Goal: Task Accomplishment & Management: Complete application form

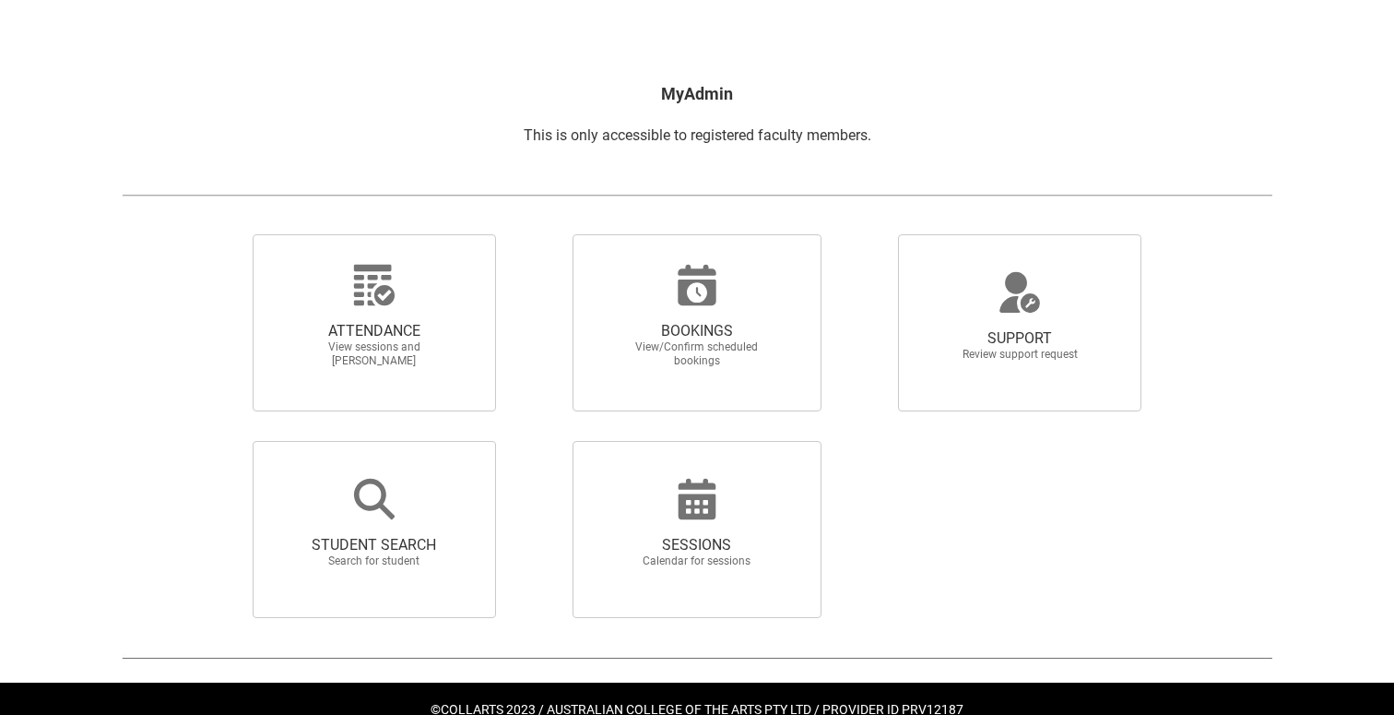
scroll to position [300, 0]
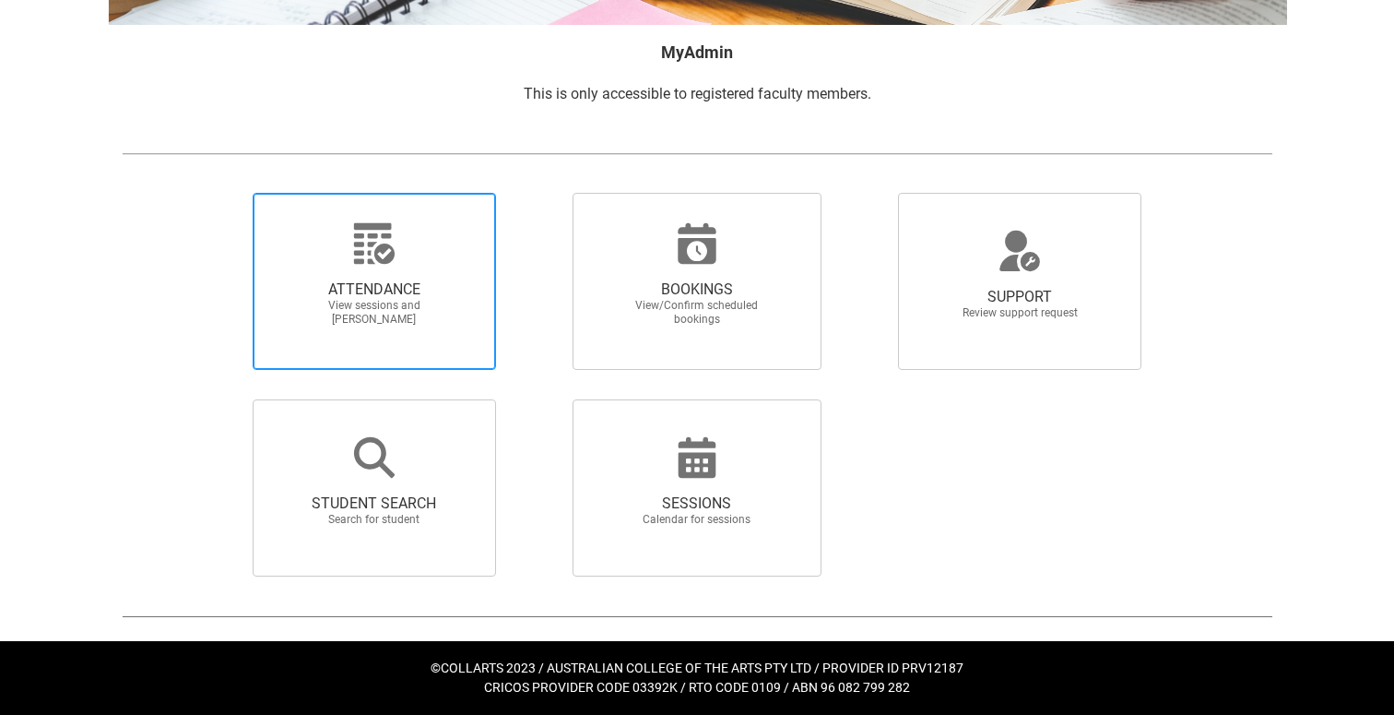
click at [370, 280] on span "ATTENDANCE" at bounding box center [374, 289] width 162 height 18
click at [222, 193] on input "ATTENDANCE View sessions and [PERSON_NAME]" at bounding box center [221, 192] width 1 height 1
radio input "true"
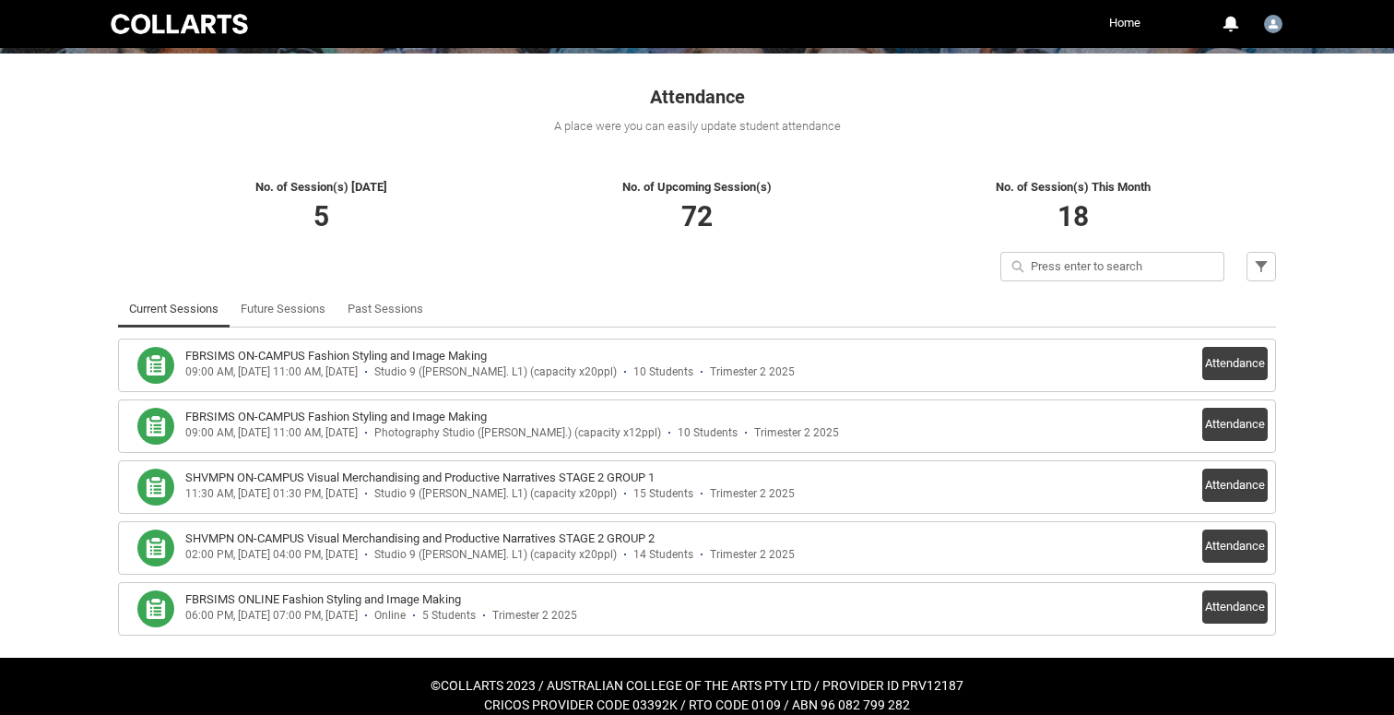
scroll to position [309, 0]
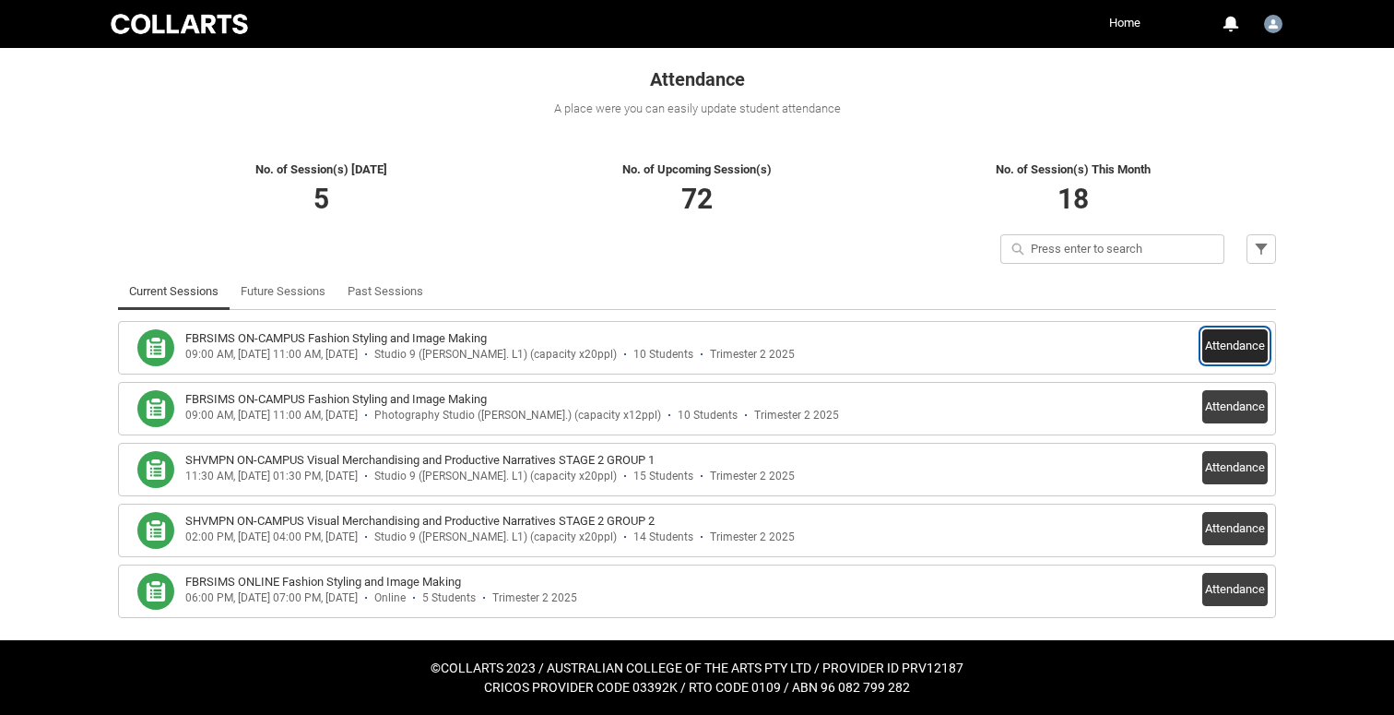
click at [1225, 339] on button "Attendance" at bounding box center [1235, 345] width 65 height 33
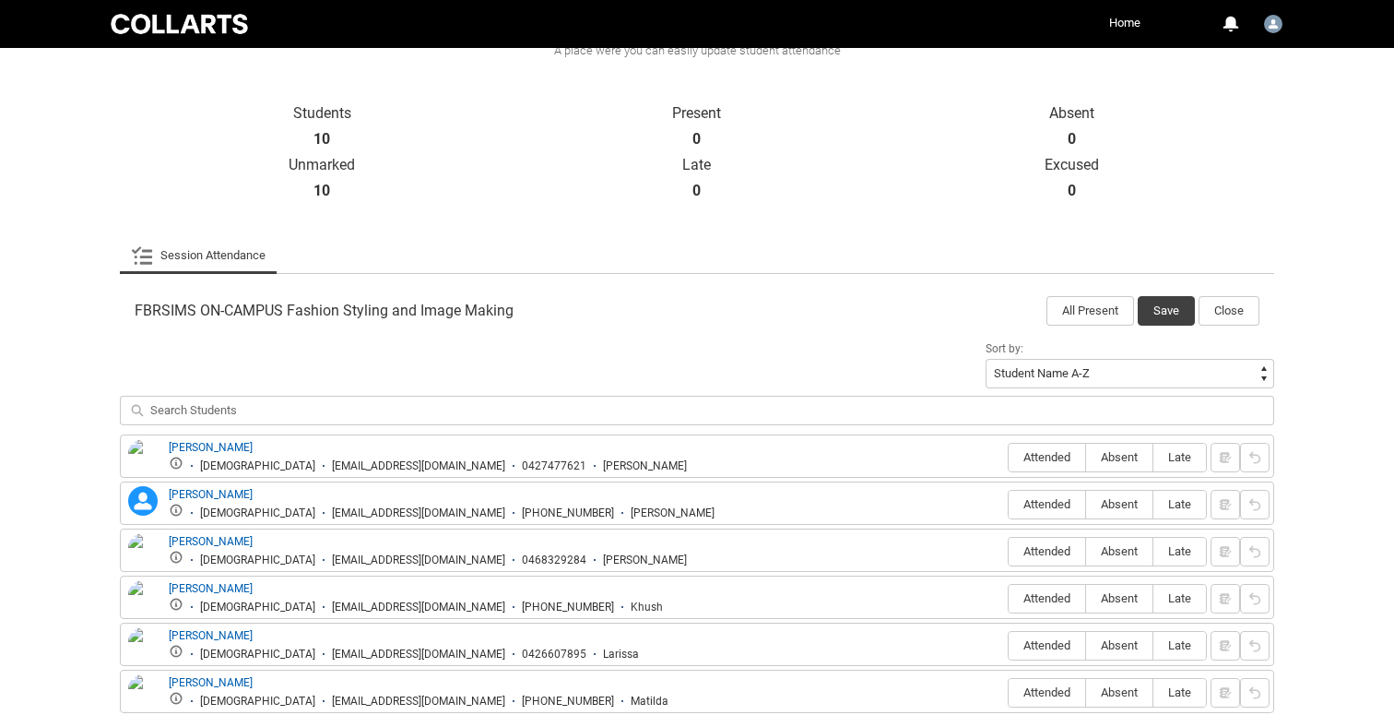
scroll to position [360, 0]
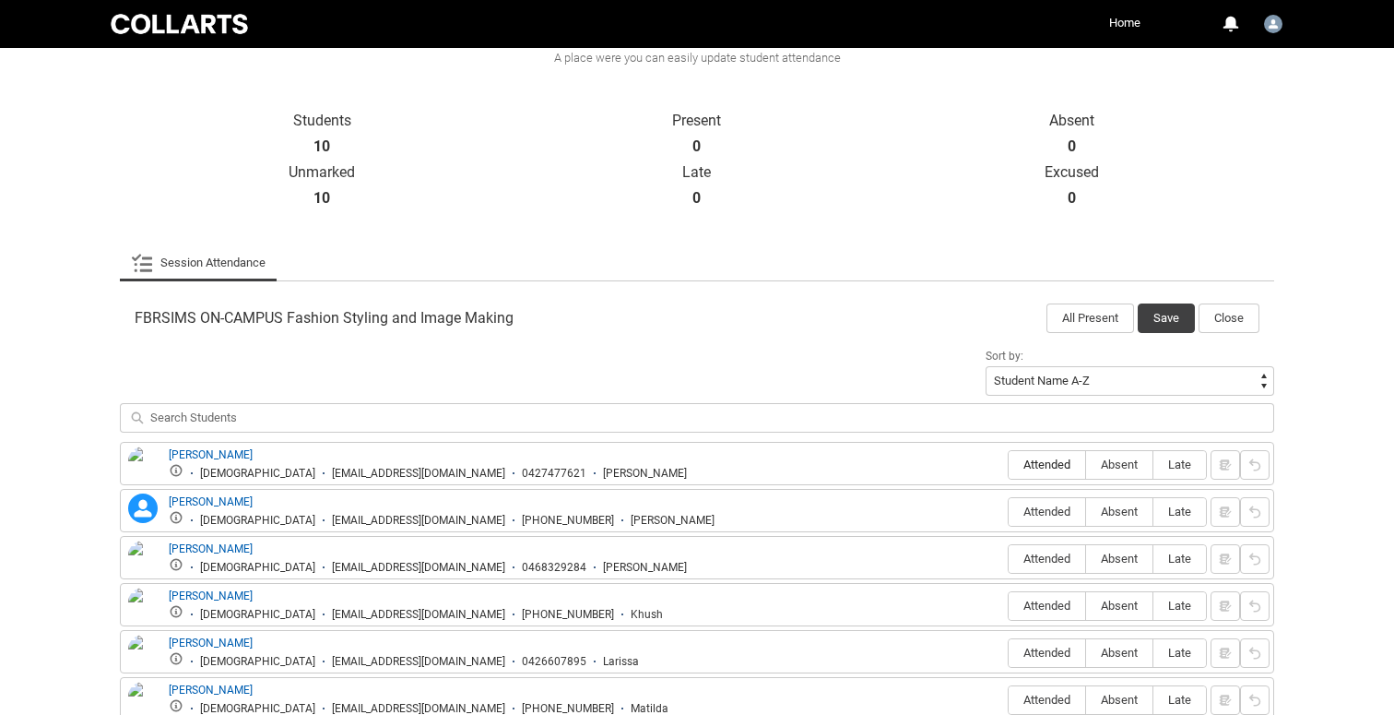
click at [1030, 462] on span "Attended" at bounding box center [1047, 464] width 77 height 14
click at [1009, 464] on input "Attended" at bounding box center [1008, 464] width 1 height 1
type lightning-radio-group "Attended"
radio input "true"
click at [1031, 519] on label "Attended" at bounding box center [1047, 512] width 77 height 29
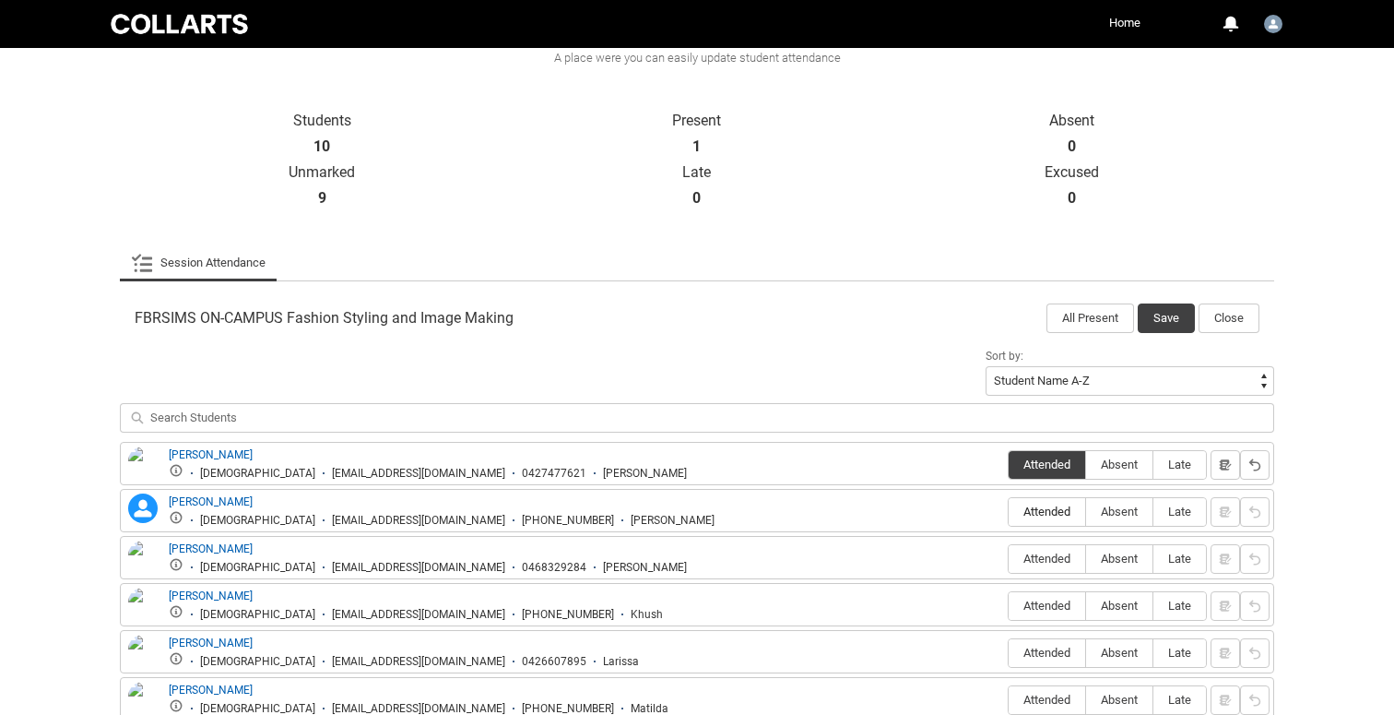
click at [1009, 512] on input "Attended" at bounding box center [1008, 511] width 1 height 1
type lightning-radio-group "Attended"
radio input "true"
click at [1028, 559] on span "Attended" at bounding box center [1047, 558] width 77 height 14
click at [1009, 559] on input "Attended" at bounding box center [1008, 558] width 1 height 1
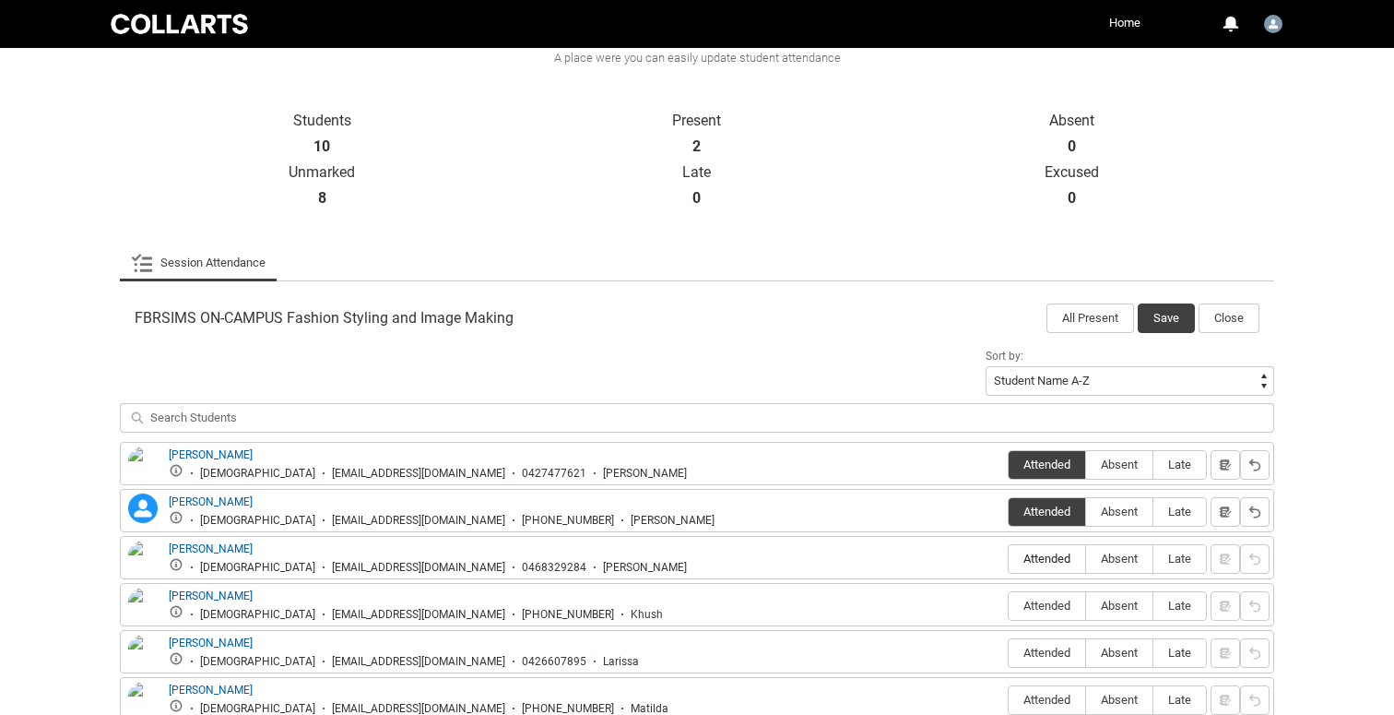
type lightning-radio-group "Attended"
radio input "true"
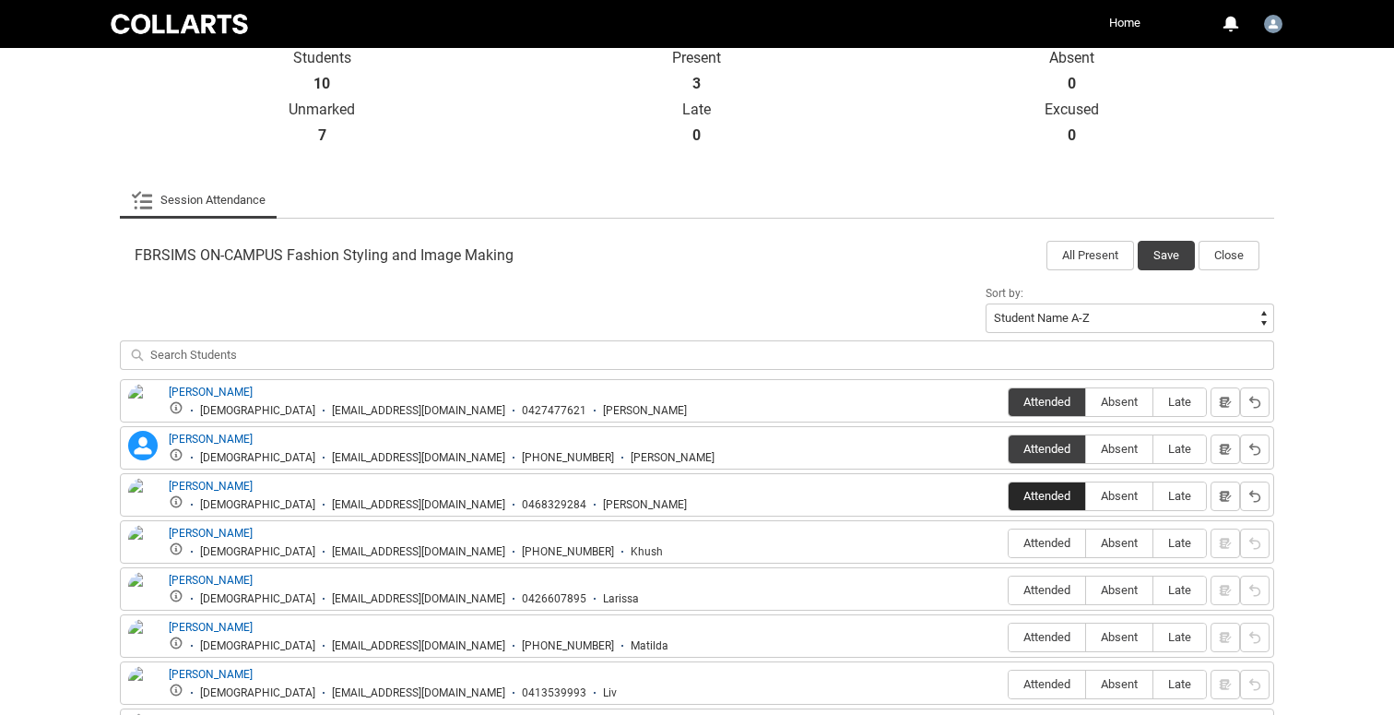
scroll to position [463, 0]
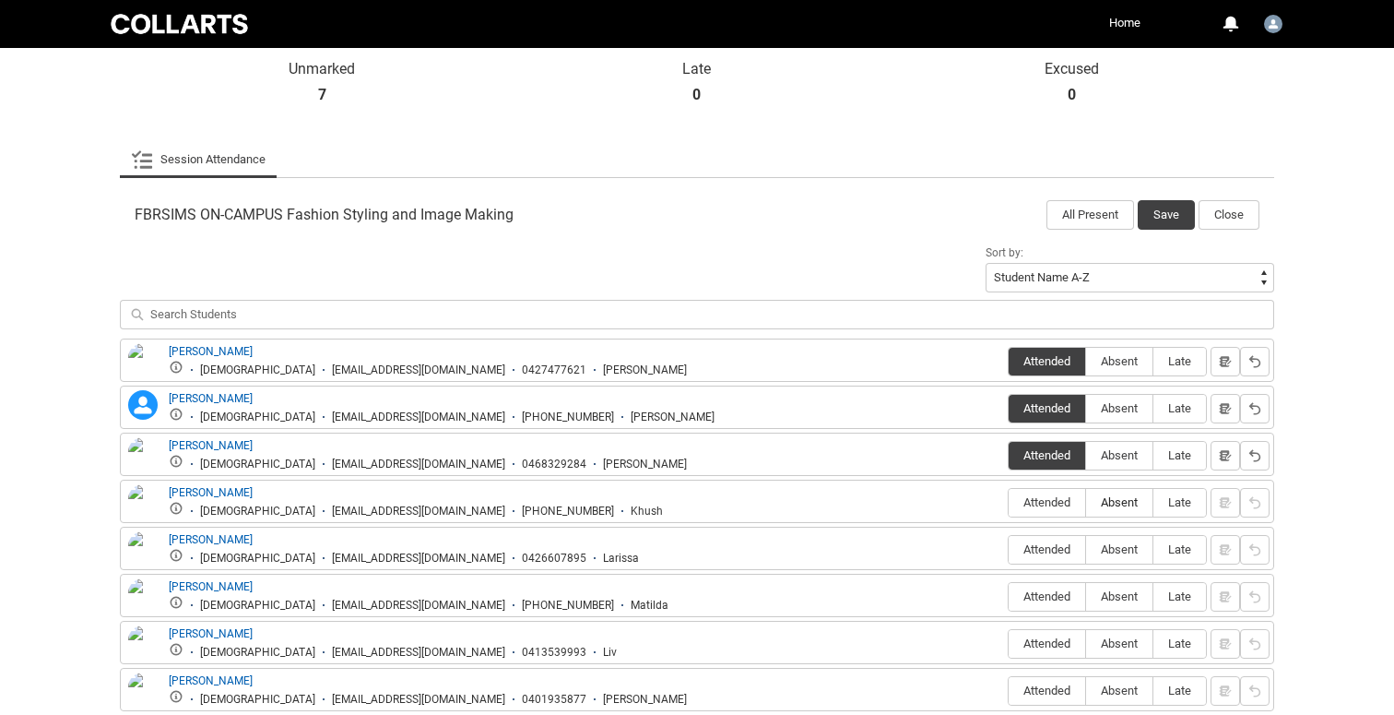
click at [1118, 503] on span "Absent" at bounding box center [1119, 502] width 66 height 14
click at [1086, 503] on input "Absent" at bounding box center [1085, 502] width 1 height 1
type lightning-radio-group "Absent"
radio input "true"
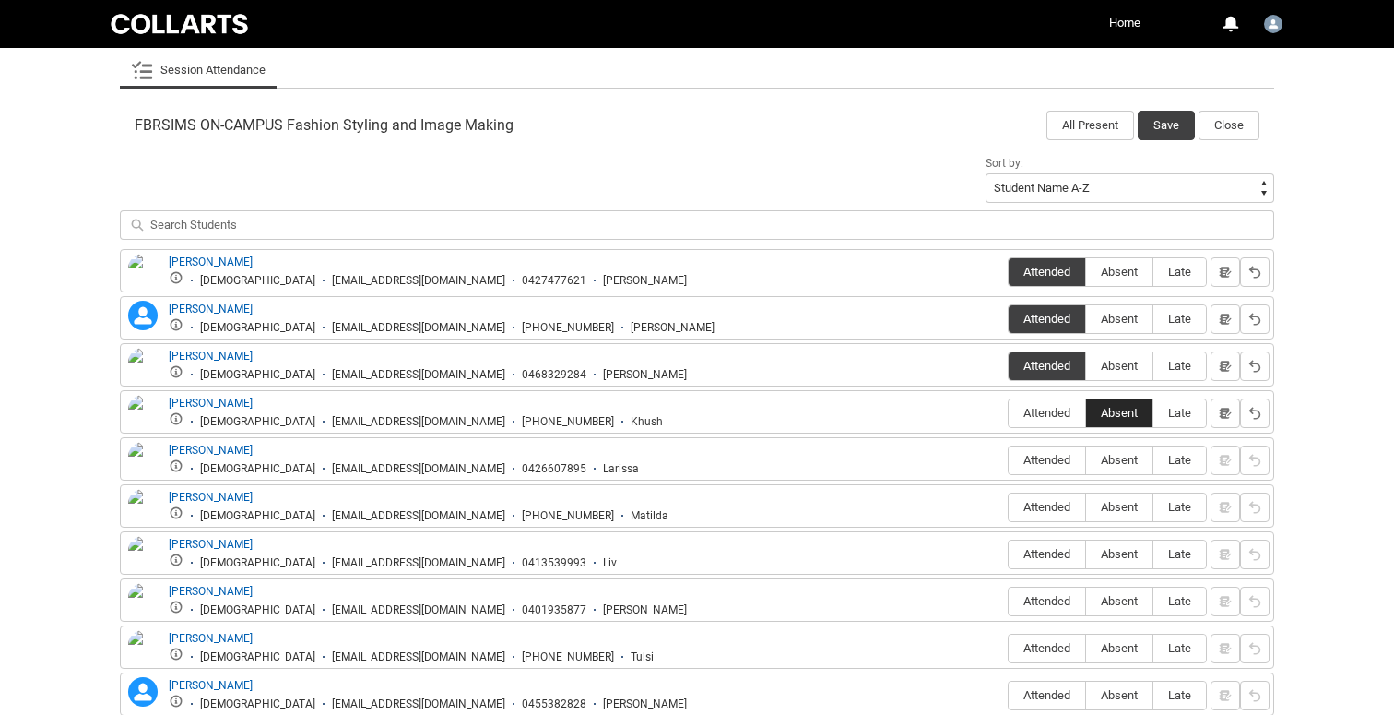
scroll to position [560, 0]
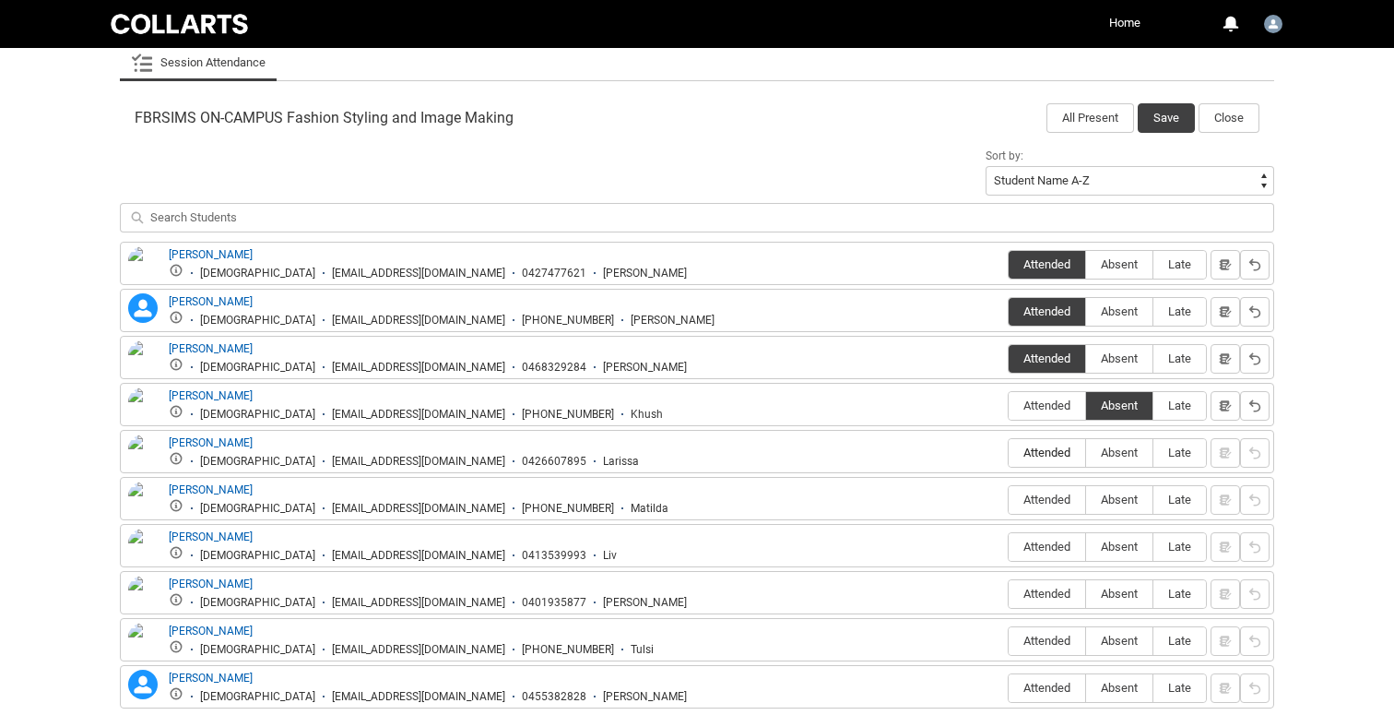
click at [1025, 446] on span "Attended" at bounding box center [1047, 452] width 77 height 14
click at [1009, 452] on input "Attended" at bounding box center [1008, 452] width 1 height 1
type lightning-radio-group "Attended"
radio input "true"
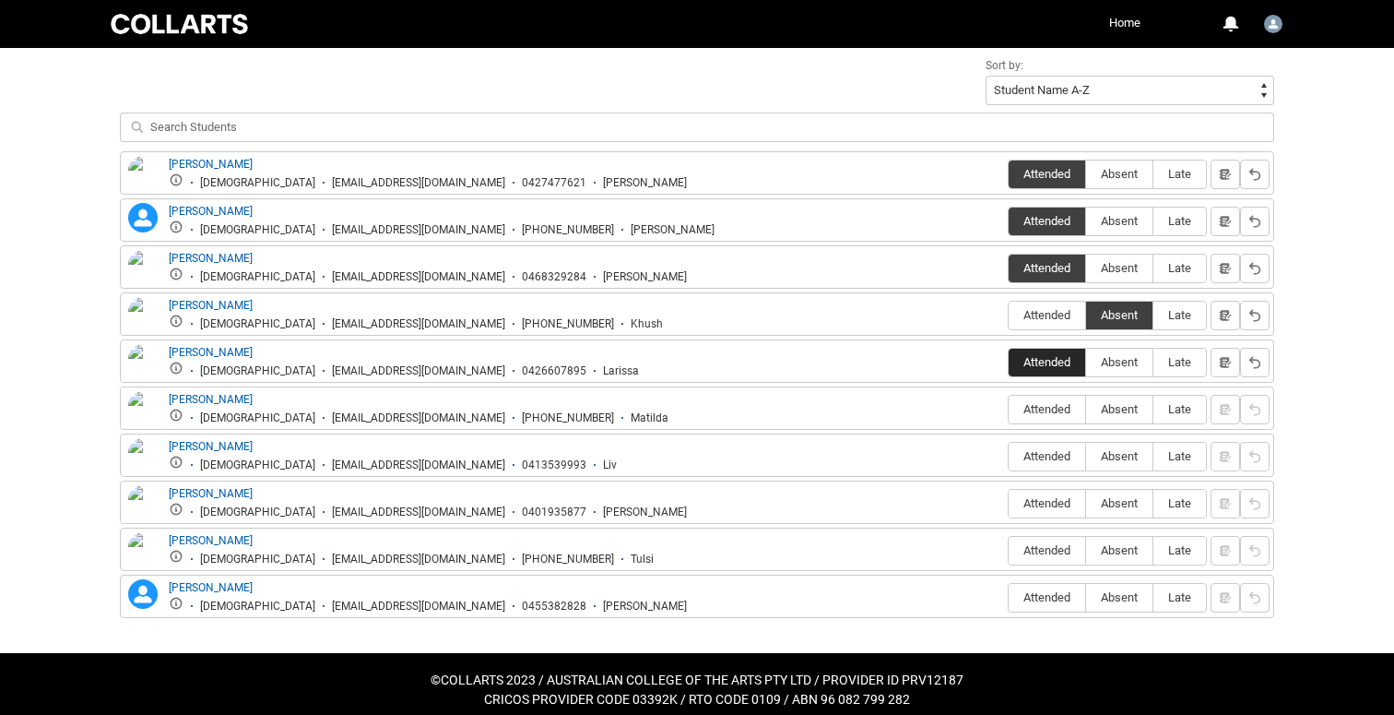
scroll to position [656, 0]
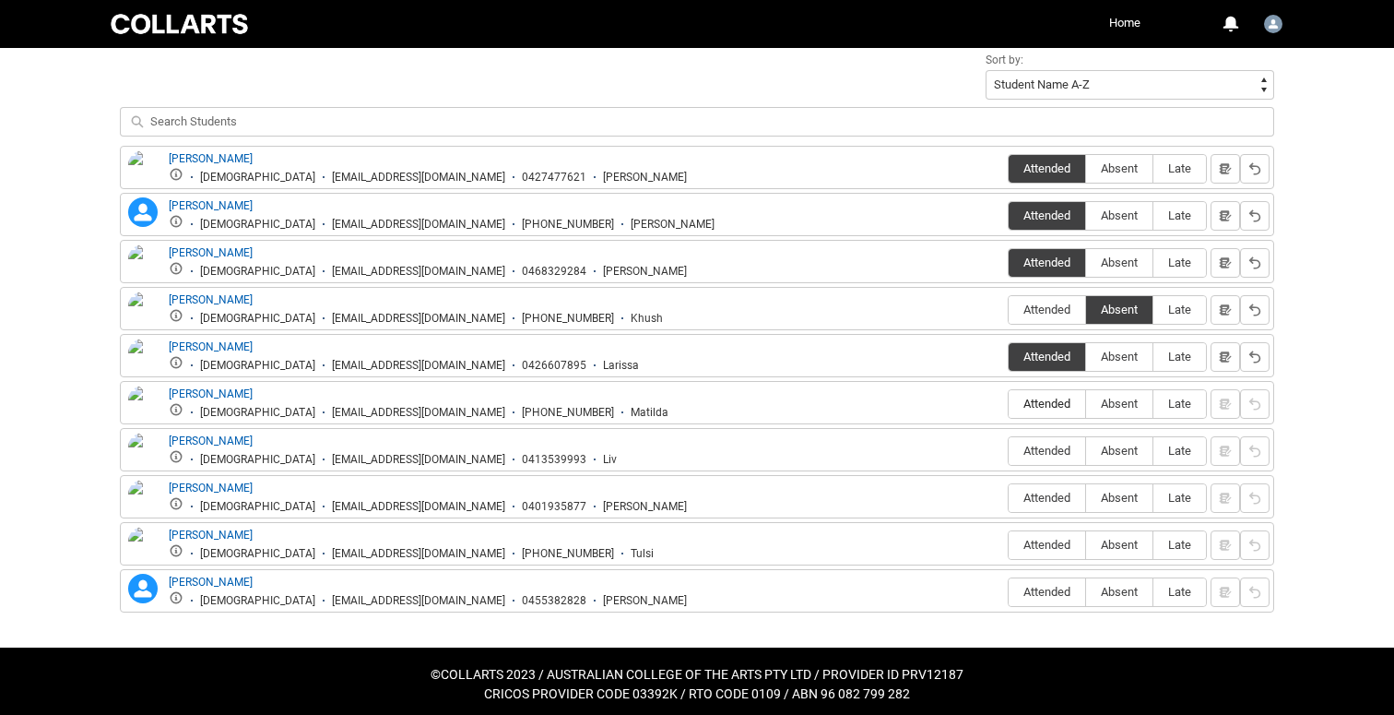
click at [1026, 406] on span "Attended" at bounding box center [1047, 404] width 77 height 14
click at [1009, 404] on input "Attended" at bounding box center [1008, 403] width 1 height 1
type lightning-radio-group "Attended"
radio input "true"
click at [1032, 451] on span "Attended" at bounding box center [1047, 451] width 77 height 14
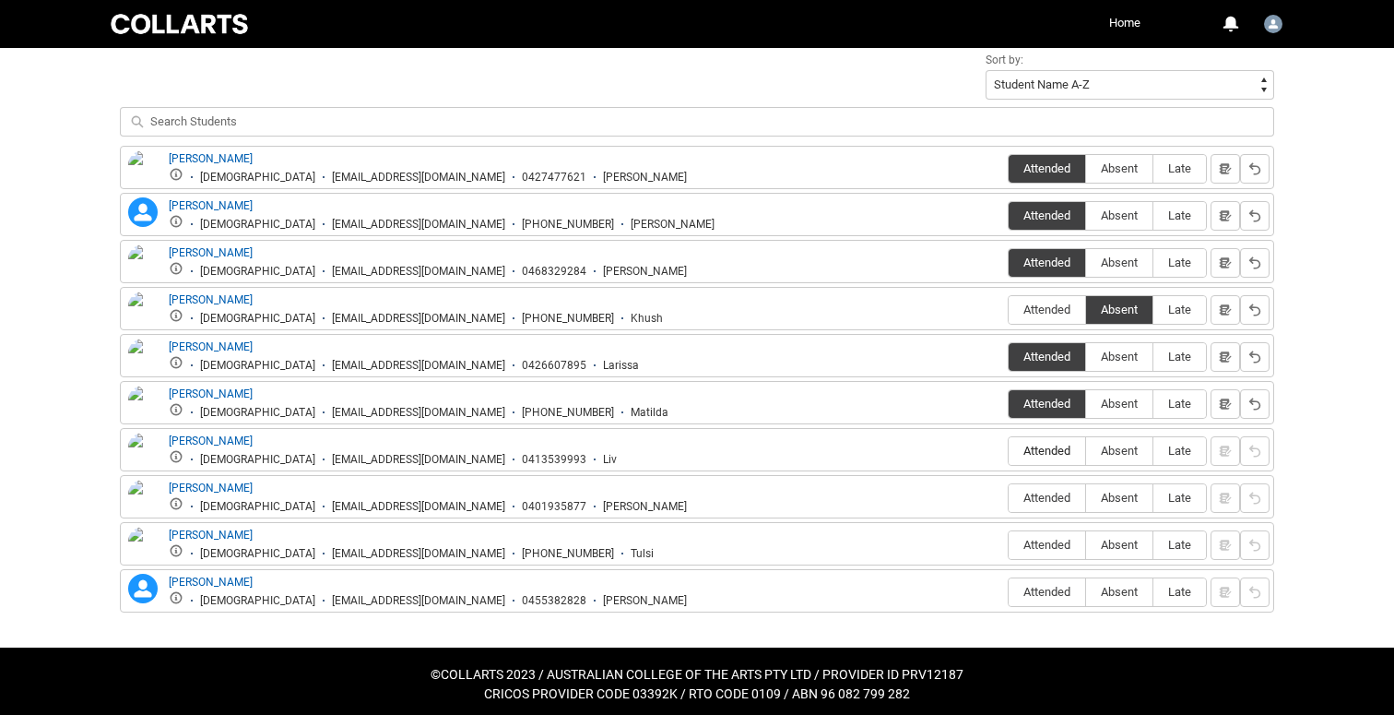
click at [1009, 451] on input "Attended" at bounding box center [1008, 450] width 1 height 1
type lightning-radio-group "Attended"
radio input "true"
click at [1120, 496] on span "Absent" at bounding box center [1119, 498] width 66 height 14
click at [1086, 497] on input "Absent" at bounding box center [1085, 497] width 1 height 1
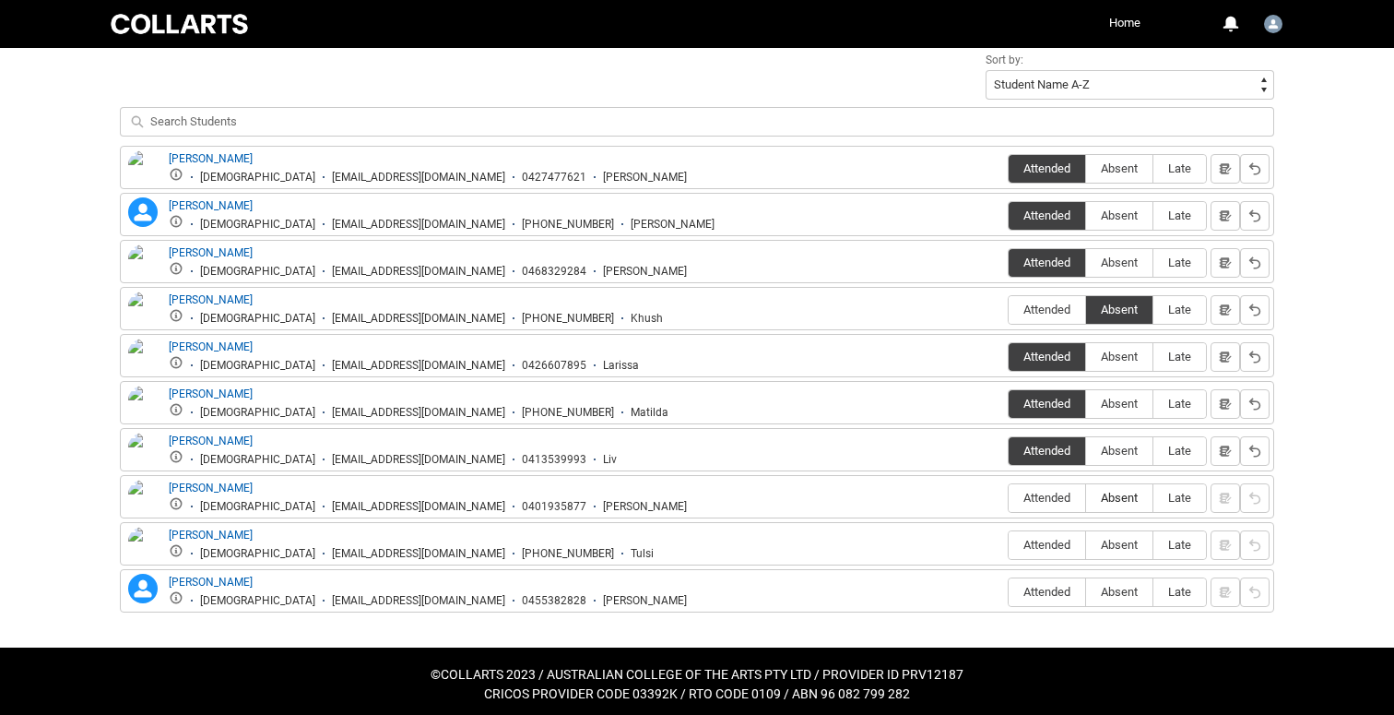
type lightning-radio-group "Absent"
radio input "true"
click at [1122, 543] on span "Absent" at bounding box center [1119, 545] width 66 height 14
click at [1086, 544] on input "Absent" at bounding box center [1085, 544] width 1 height 1
type lightning-radio-group "Absent"
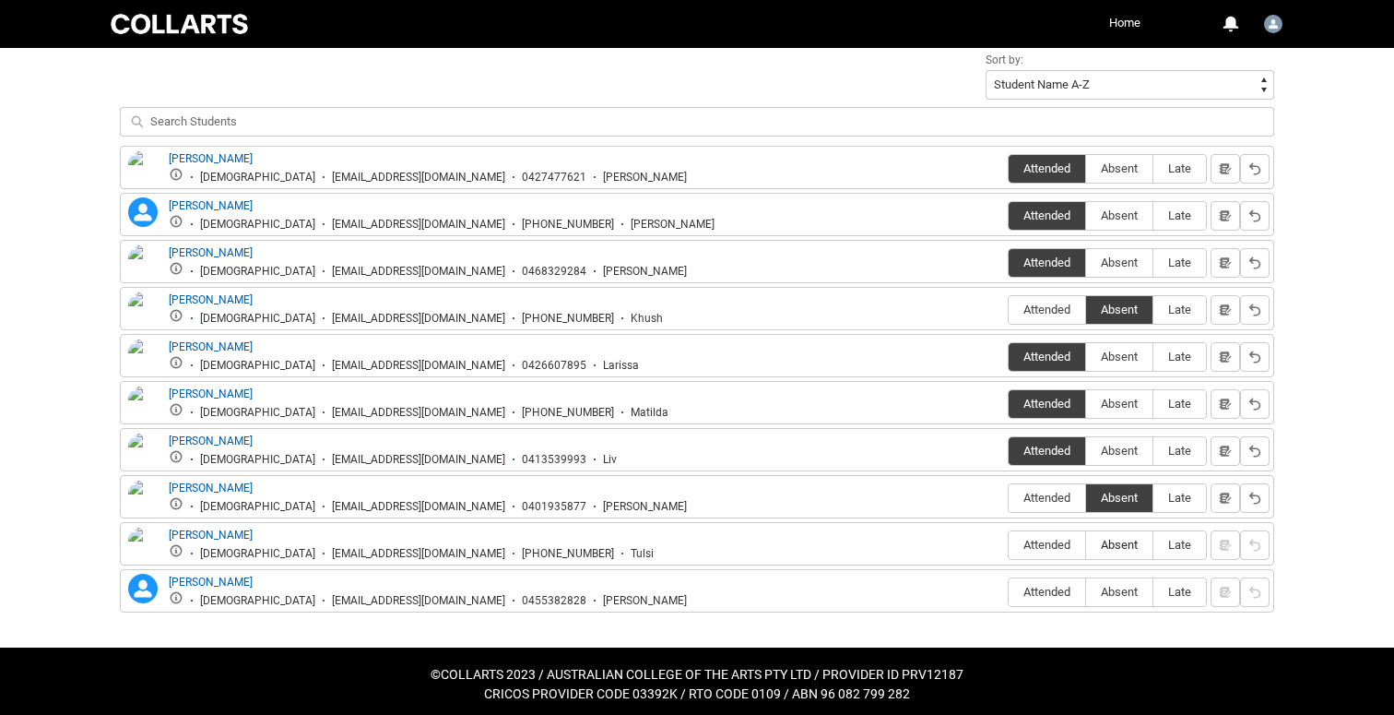
radio input "true"
click at [1036, 595] on span "Attended" at bounding box center [1047, 592] width 77 height 14
click at [1009, 592] on input "Attended" at bounding box center [1008, 591] width 1 height 1
type lightning-radio-group "Attended"
radio input "true"
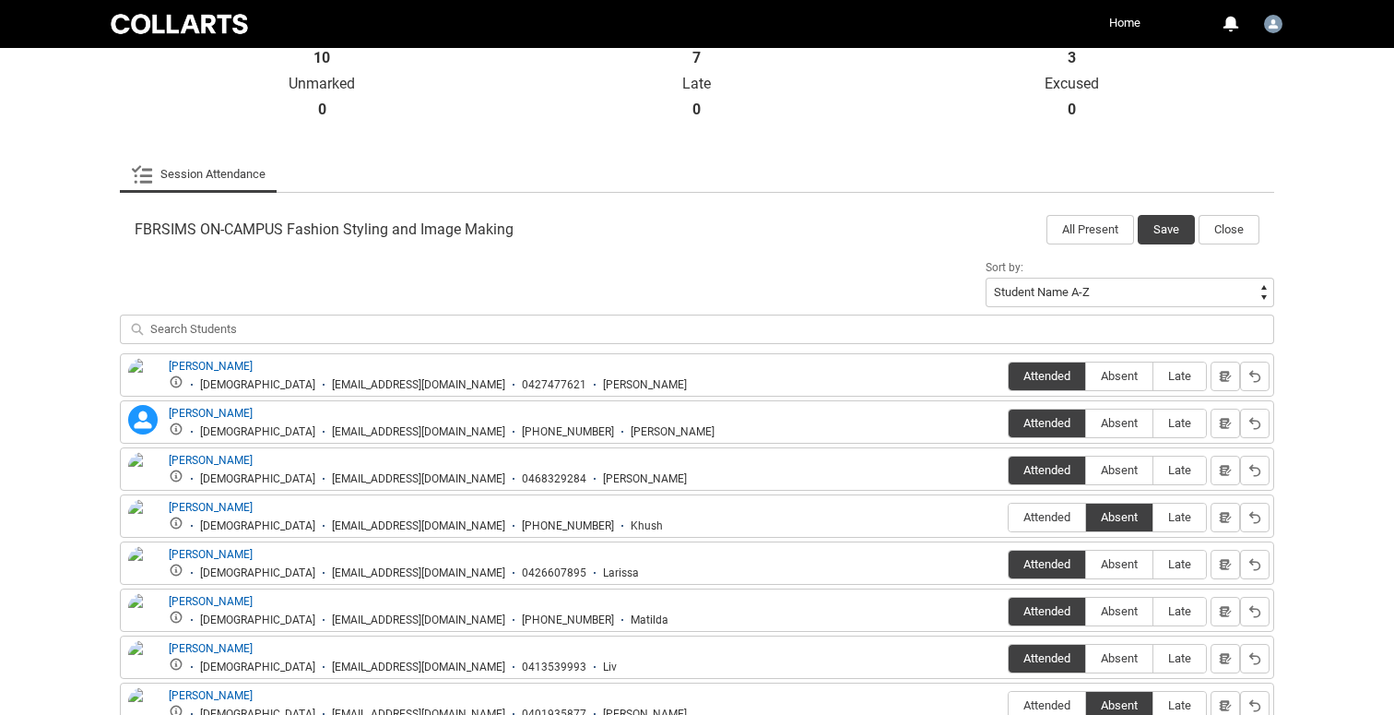
scroll to position [397, 0]
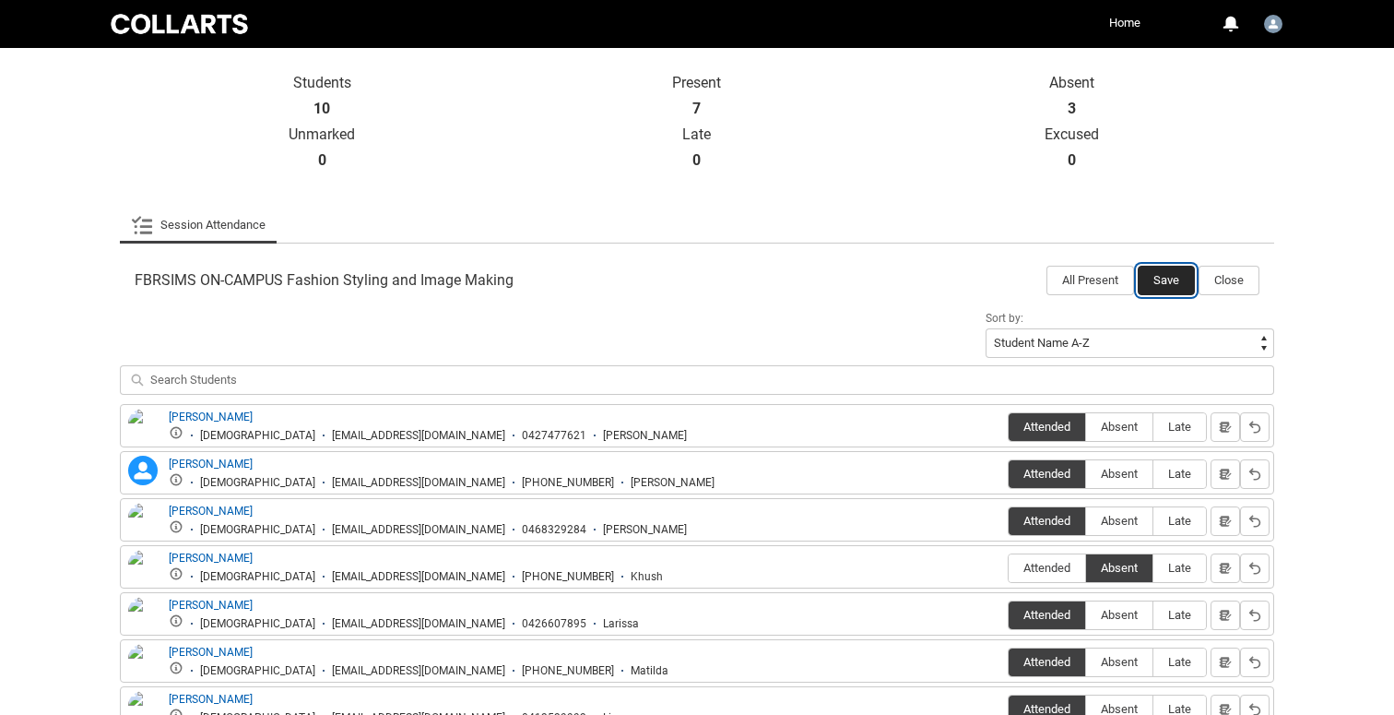
click at [1159, 281] on button "Save" at bounding box center [1166, 281] width 57 height 30
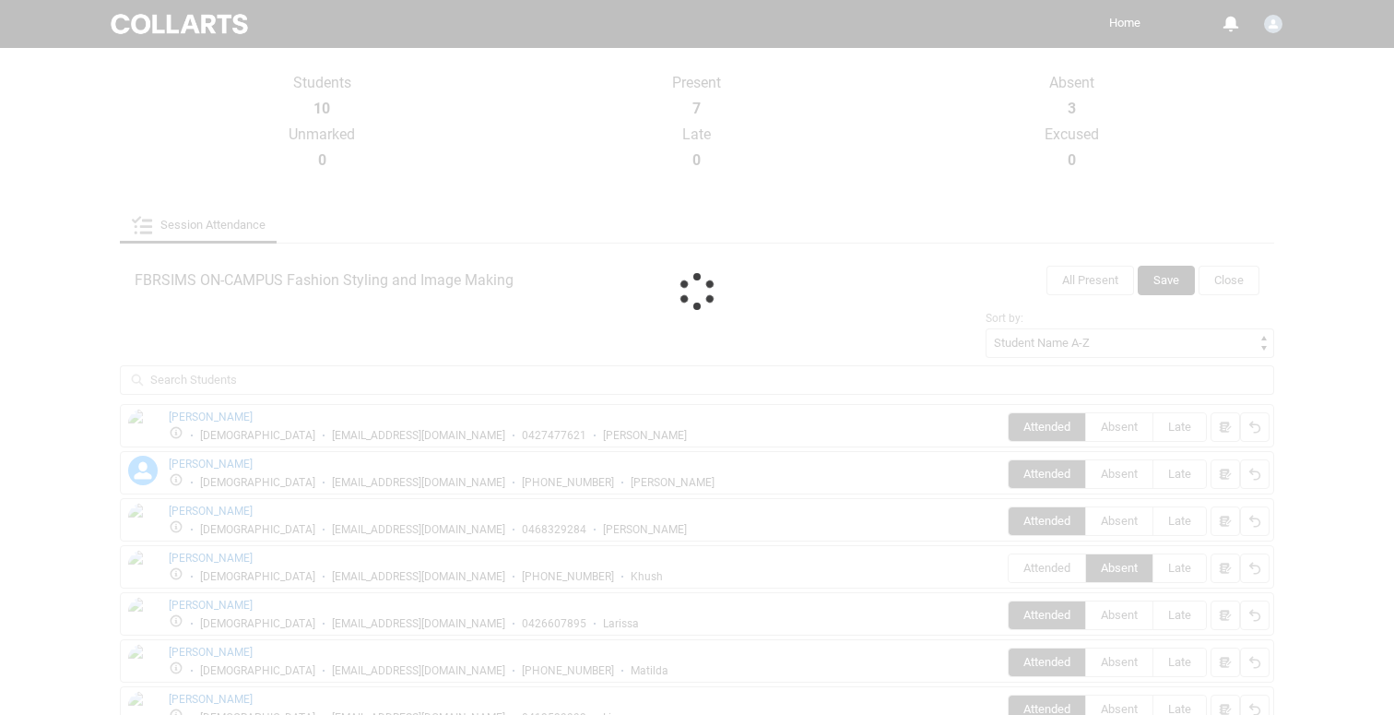
scroll to position [309, 0]
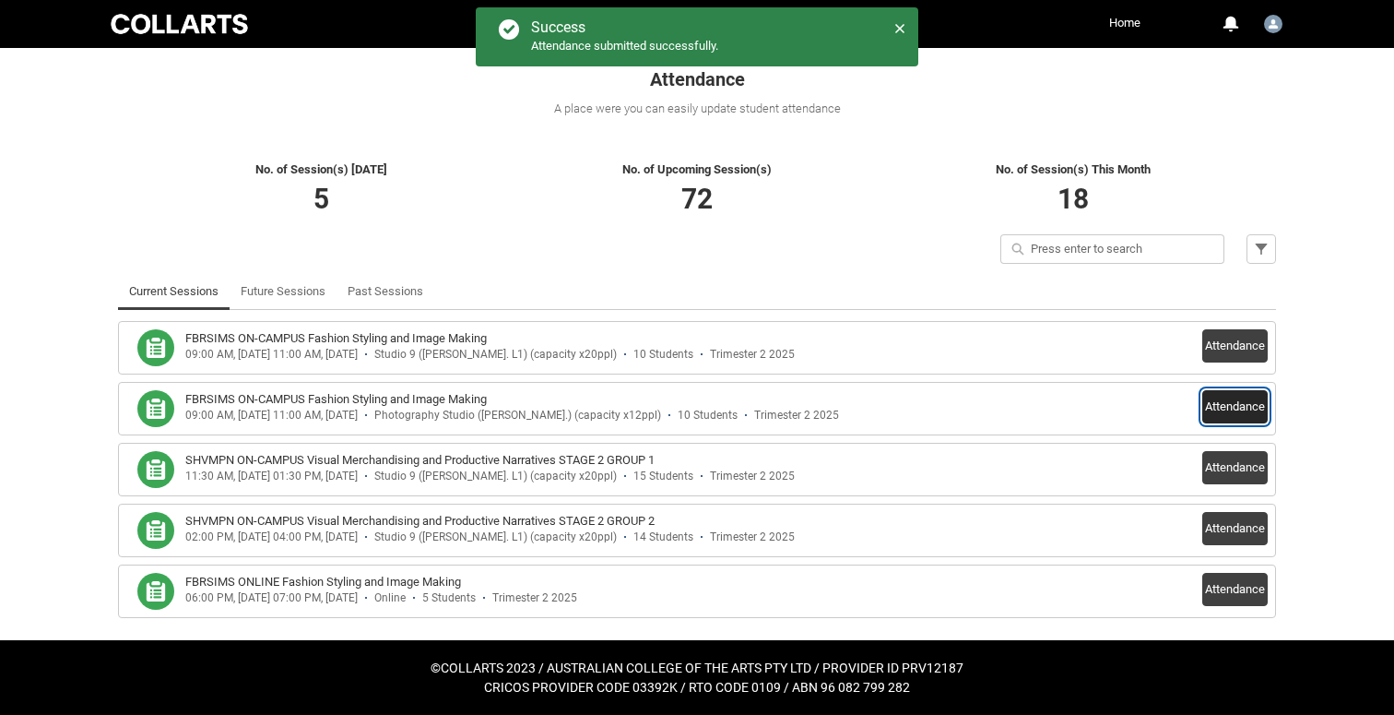
click at [1223, 410] on button "Attendance" at bounding box center [1235, 406] width 65 height 33
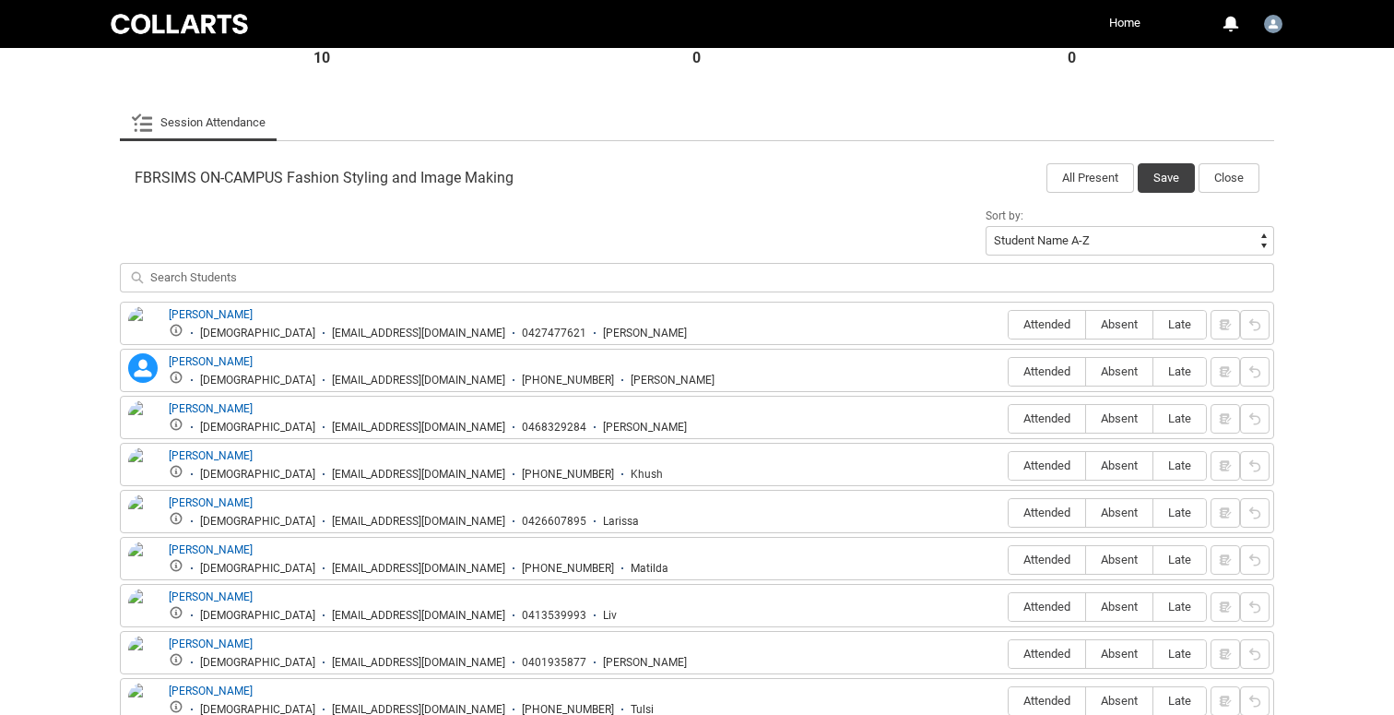
scroll to position [542, 0]
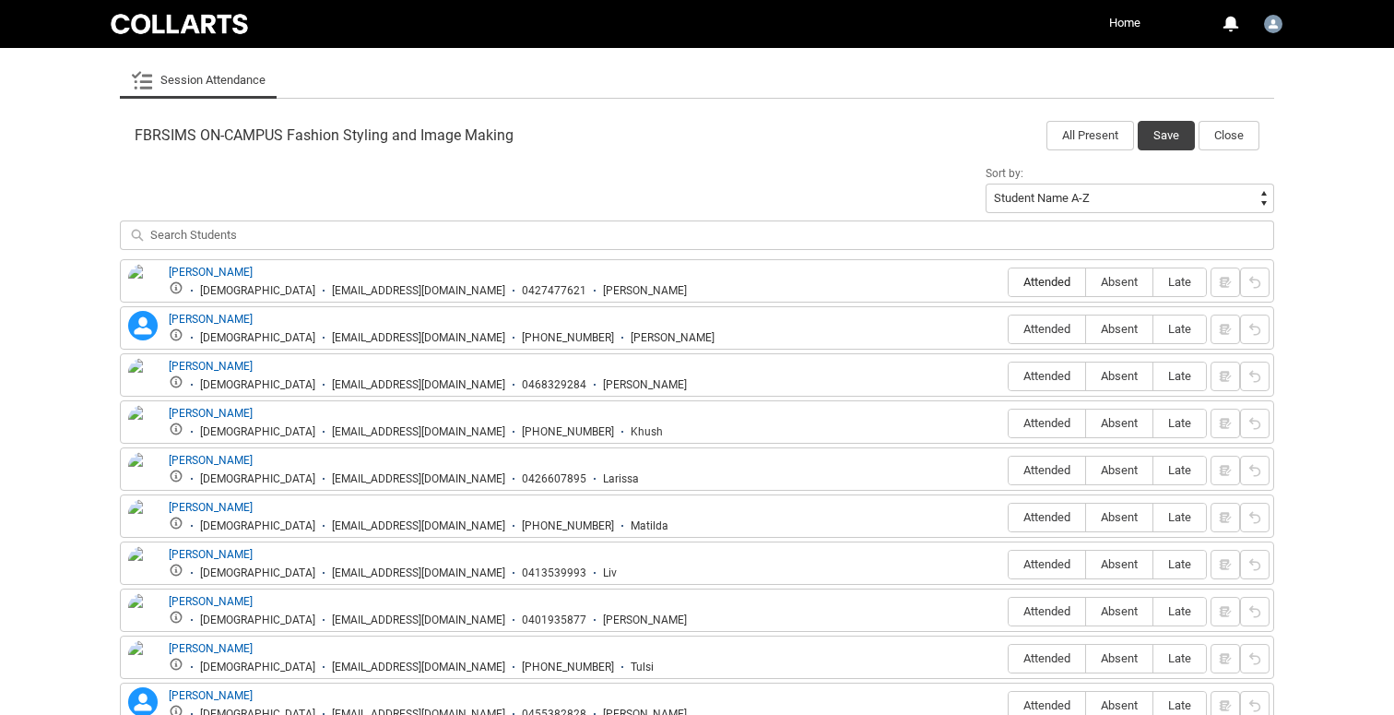
click at [1033, 278] on span "Attended" at bounding box center [1047, 282] width 77 height 14
click at [1009, 281] on input "Attended" at bounding box center [1008, 281] width 1 height 1
type lightning-radio-group "Attended"
radio input "true"
click at [1040, 330] on span "Attended" at bounding box center [1047, 329] width 77 height 14
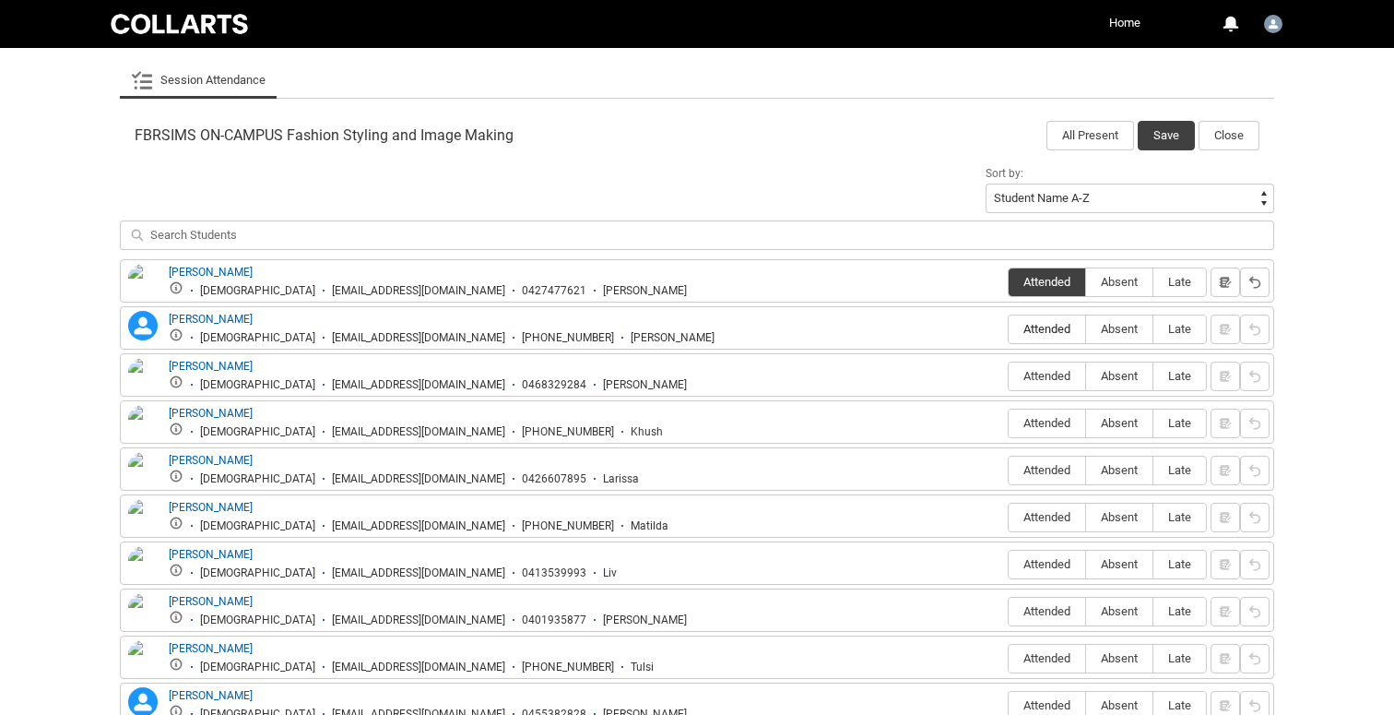
click at [1009, 329] on input "Attended" at bounding box center [1008, 328] width 1 height 1
type lightning-radio-group "Attended"
radio input "true"
click at [1037, 376] on span "Attended" at bounding box center [1047, 376] width 77 height 14
click at [1009, 376] on input "Attended" at bounding box center [1008, 375] width 1 height 1
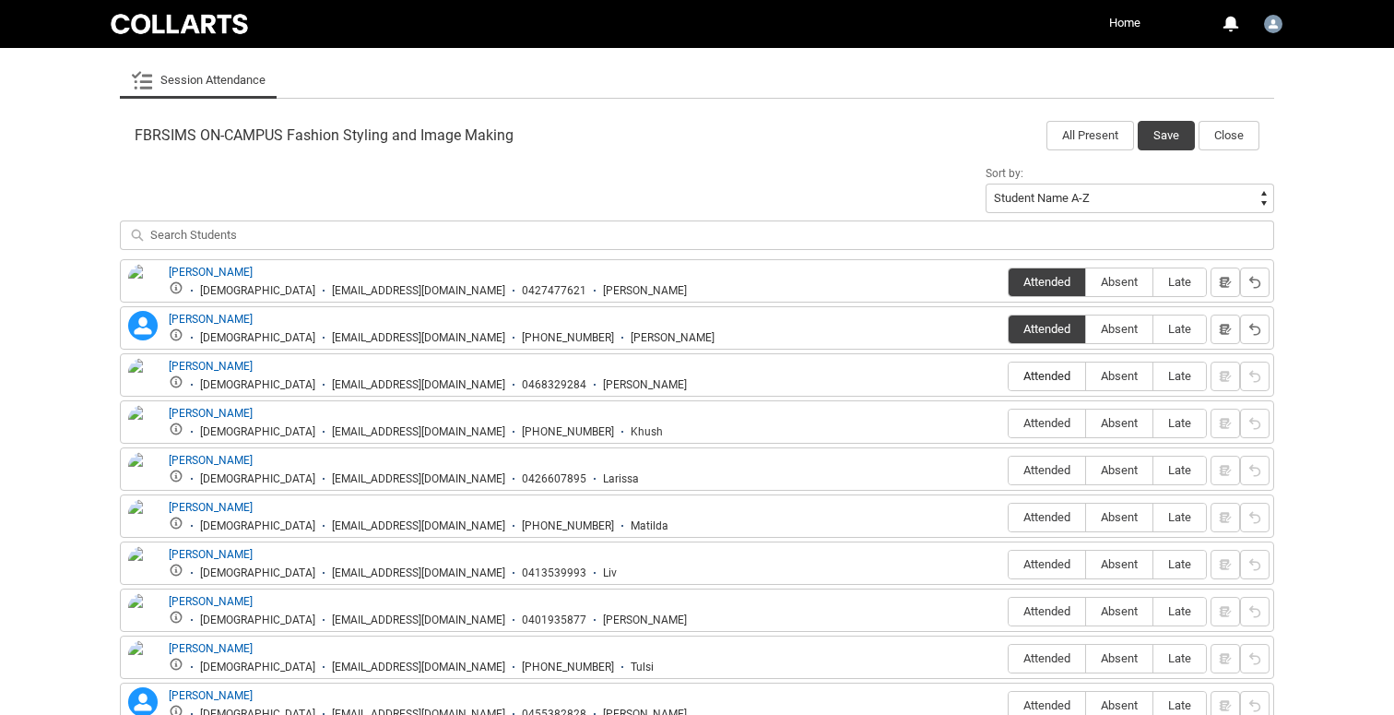
type lightning-radio-group "Attended"
radio input "true"
click at [1117, 428] on span "Absent" at bounding box center [1119, 423] width 66 height 14
click at [1086, 423] on input "Absent" at bounding box center [1085, 422] width 1 height 1
type lightning-radio-group "Absent"
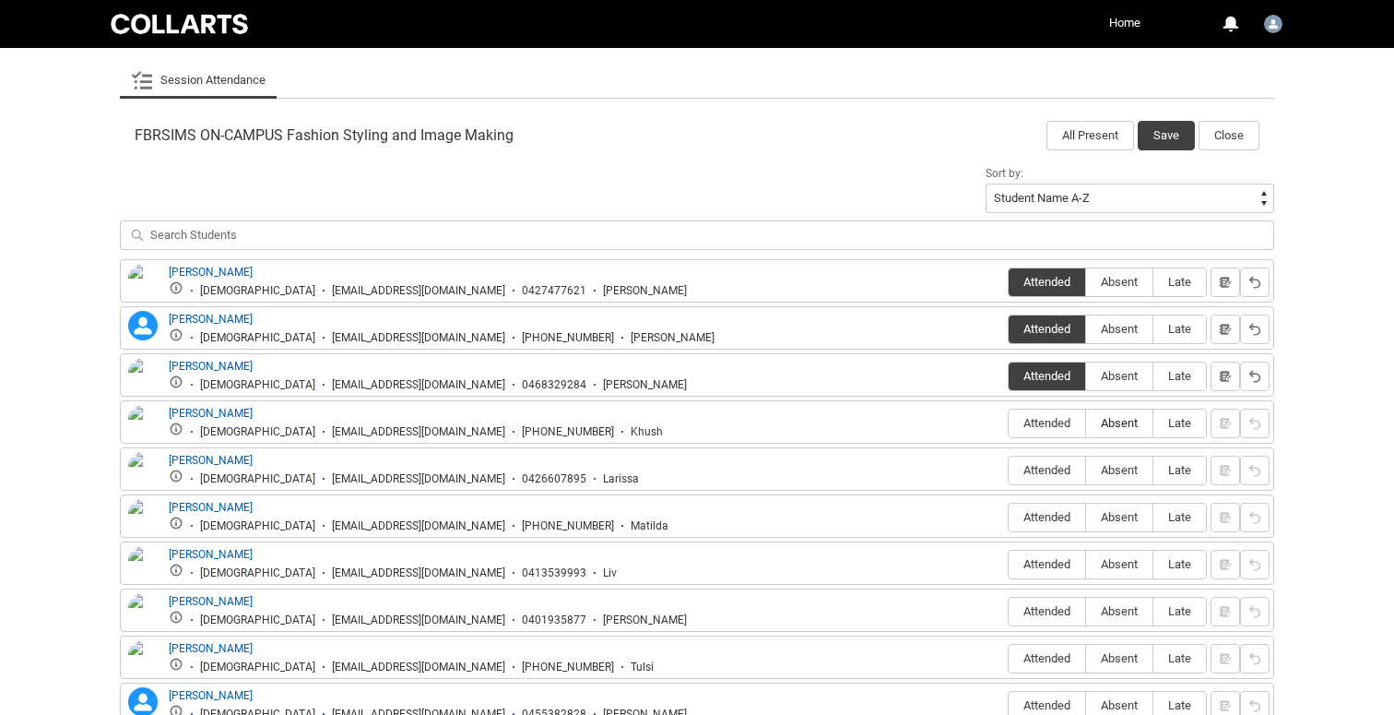
radio input "true"
click at [1032, 470] on span "Attended" at bounding box center [1047, 470] width 77 height 14
click at [1009, 470] on input "Attended" at bounding box center [1008, 469] width 1 height 1
type lightning-radio-group "Attended"
radio input "true"
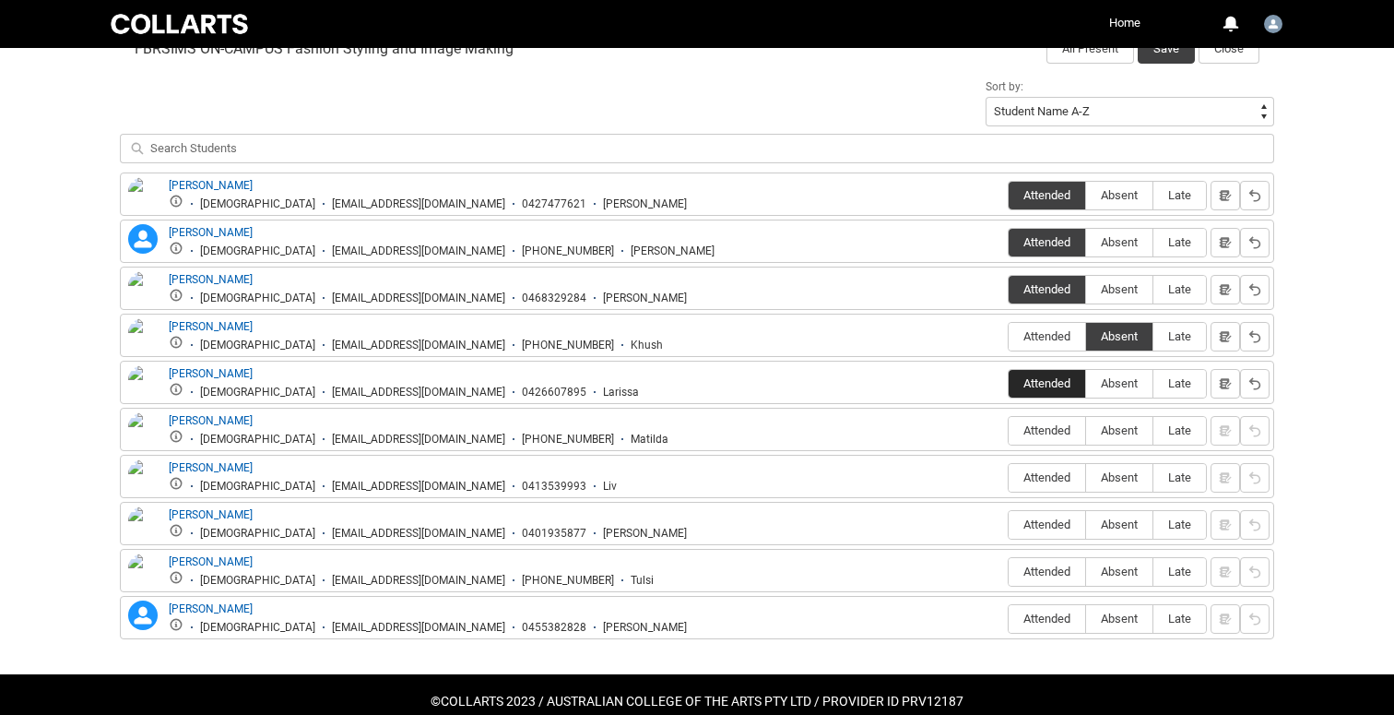
scroll to position [663, 0]
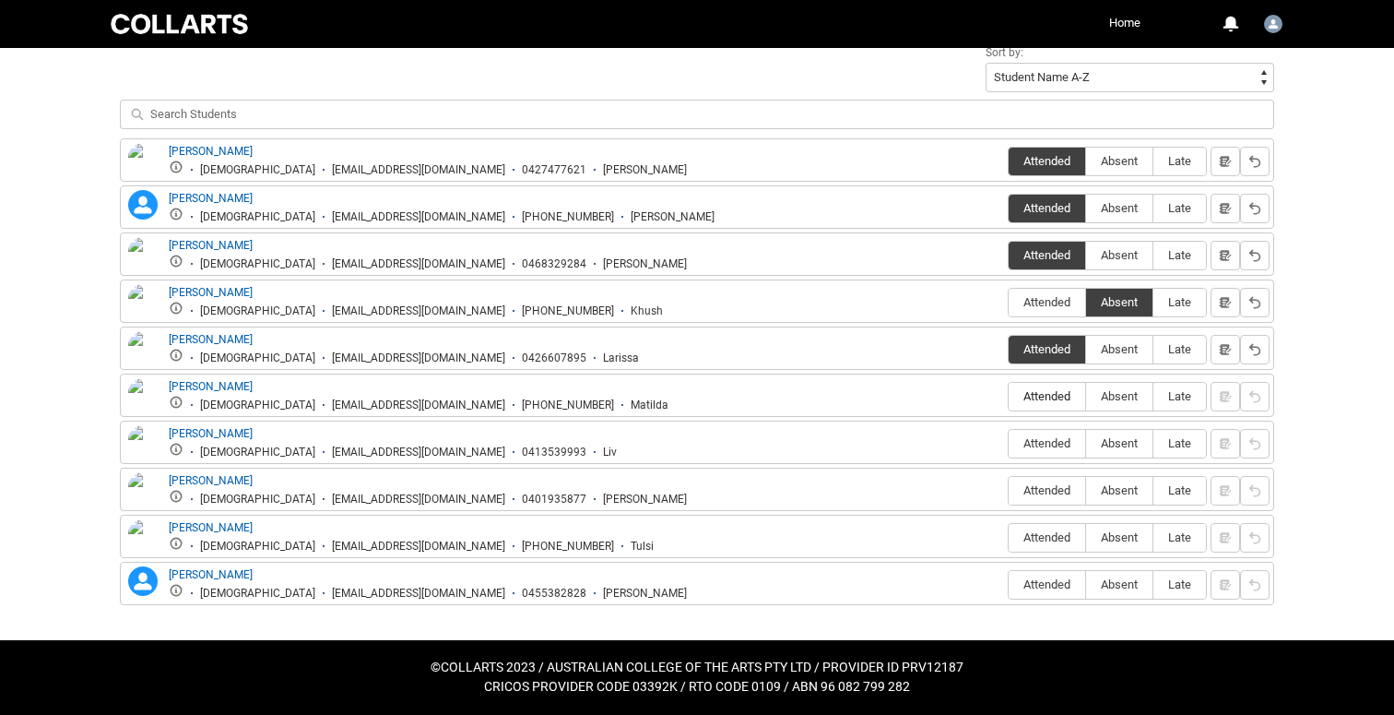
click at [1025, 398] on span "Attended" at bounding box center [1047, 396] width 77 height 14
click at [1009, 397] on input "Attended" at bounding box center [1008, 396] width 1 height 1
type lightning-radio-group "Attended"
radio input "true"
click at [1030, 443] on span "Attended" at bounding box center [1047, 443] width 77 height 14
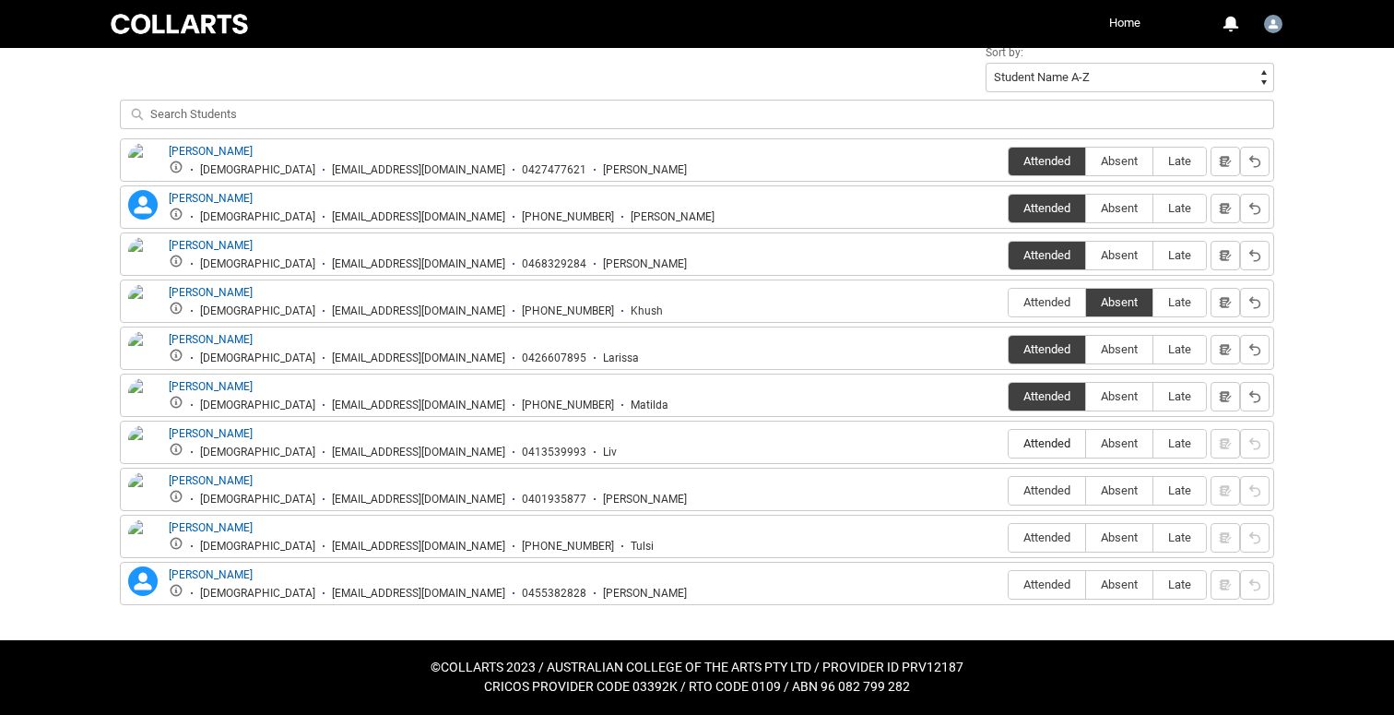
click at [1009, 443] on input "Attended" at bounding box center [1008, 443] width 1 height 1
type lightning-radio-group "Attended"
radio input "true"
click at [1110, 491] on span "Absent" at bounding box center [1119, 490] width 66 height 14
click at [1086, 491] on input "Absent" at bounding box center [1085, 490] width 1 height 1
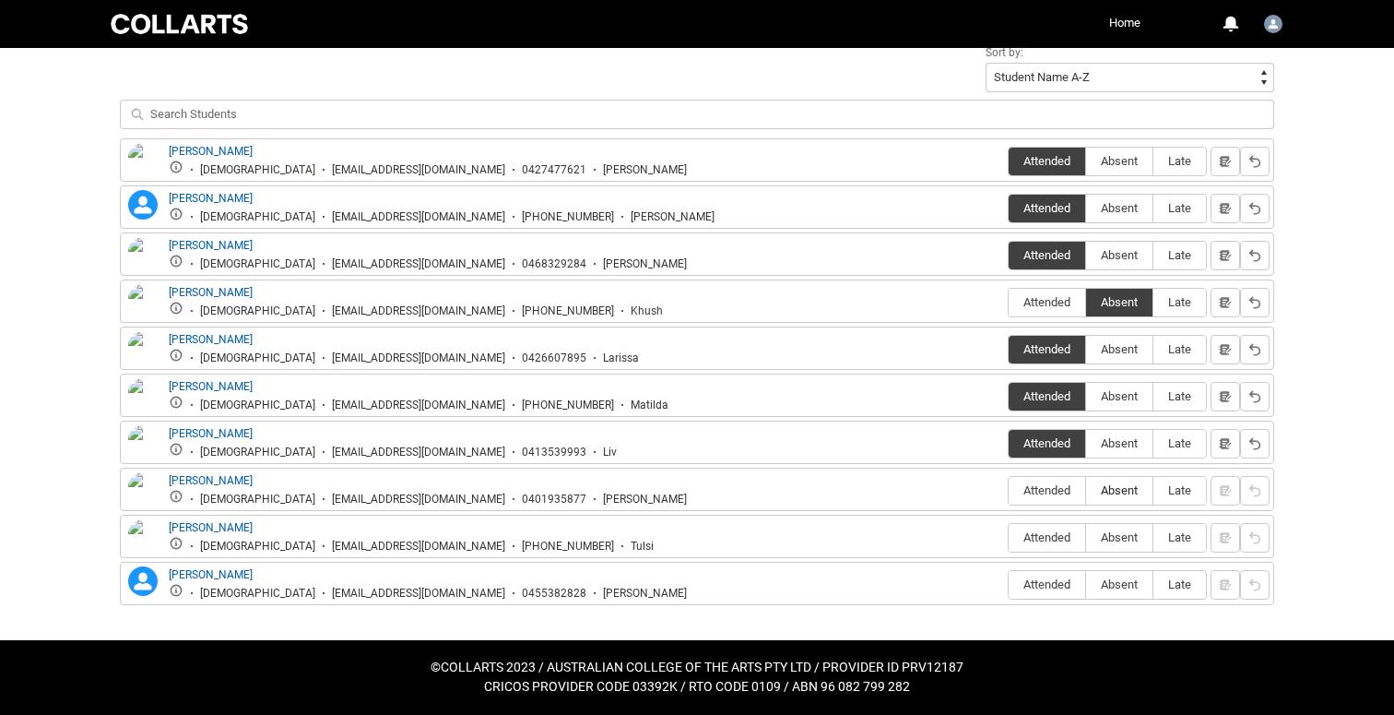
type lightning-radio-group "Absent"
radio input "true"
click at [1112, 538] on span "Absent" at bounding box center [1119, 537] width 66 height 14
click at [1086, 538] on input "Absent" at bounding box center [1085, 537] width 1 height 1
type lightning-radio-group "Absent"
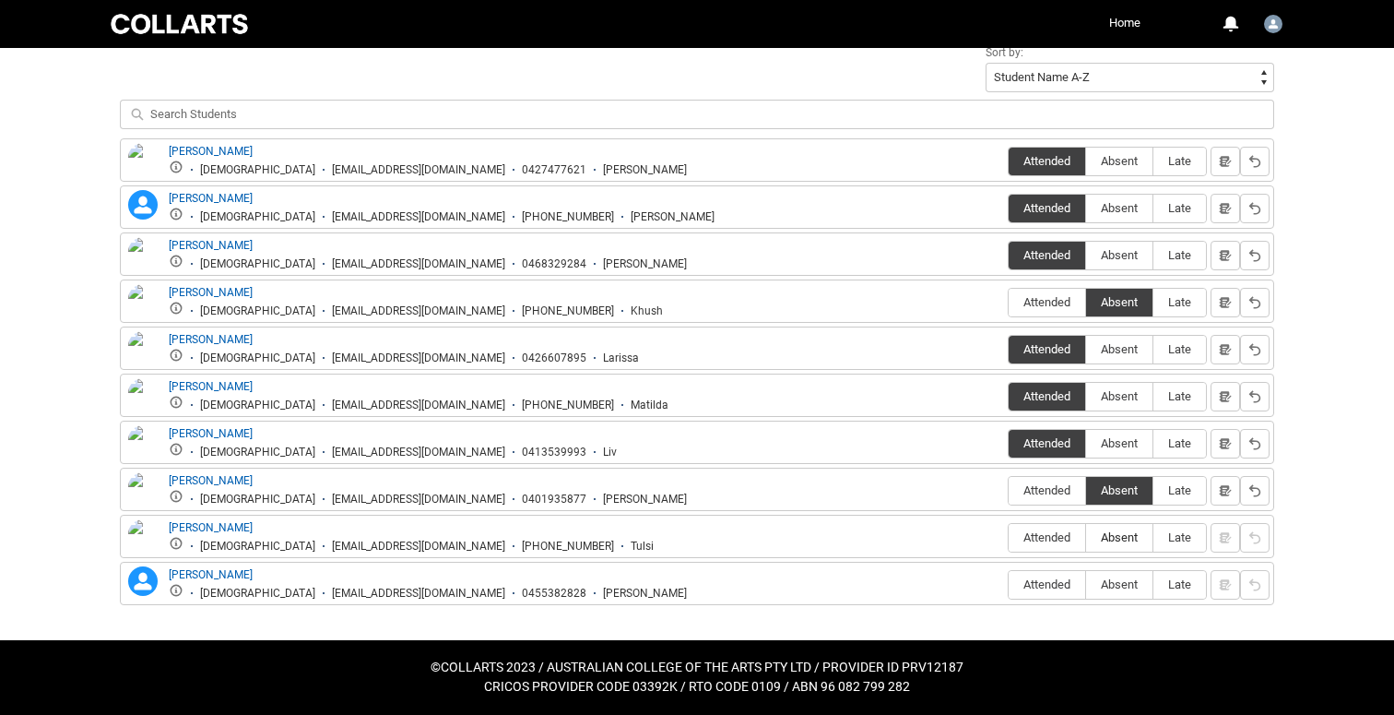
radio input "true"
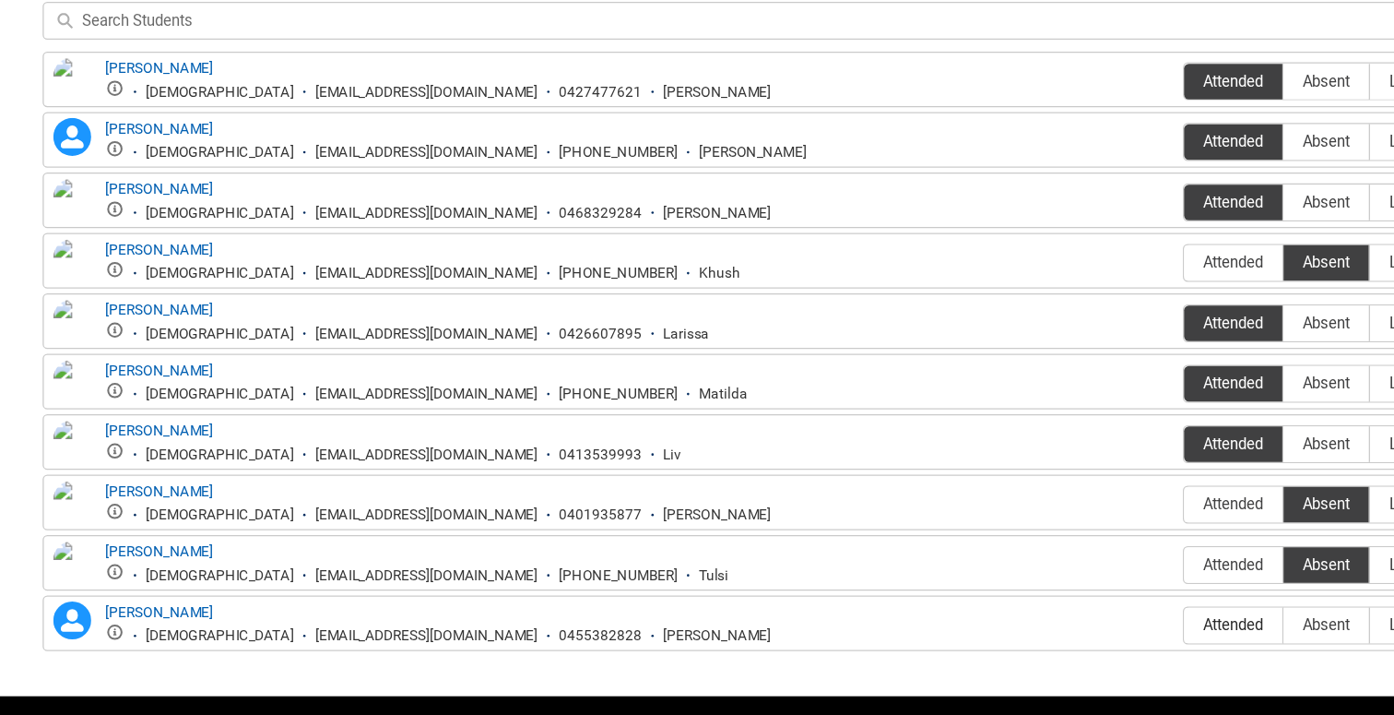
click at [1049, 588] on span "Attended" at bounding box center [1047, 584] width 77 height 14
click at [1009, 585] on input "Attended" at bounding box center [1008, 584] width 1 height 1
type lightning-radio-group "Attended"
radio input "true"
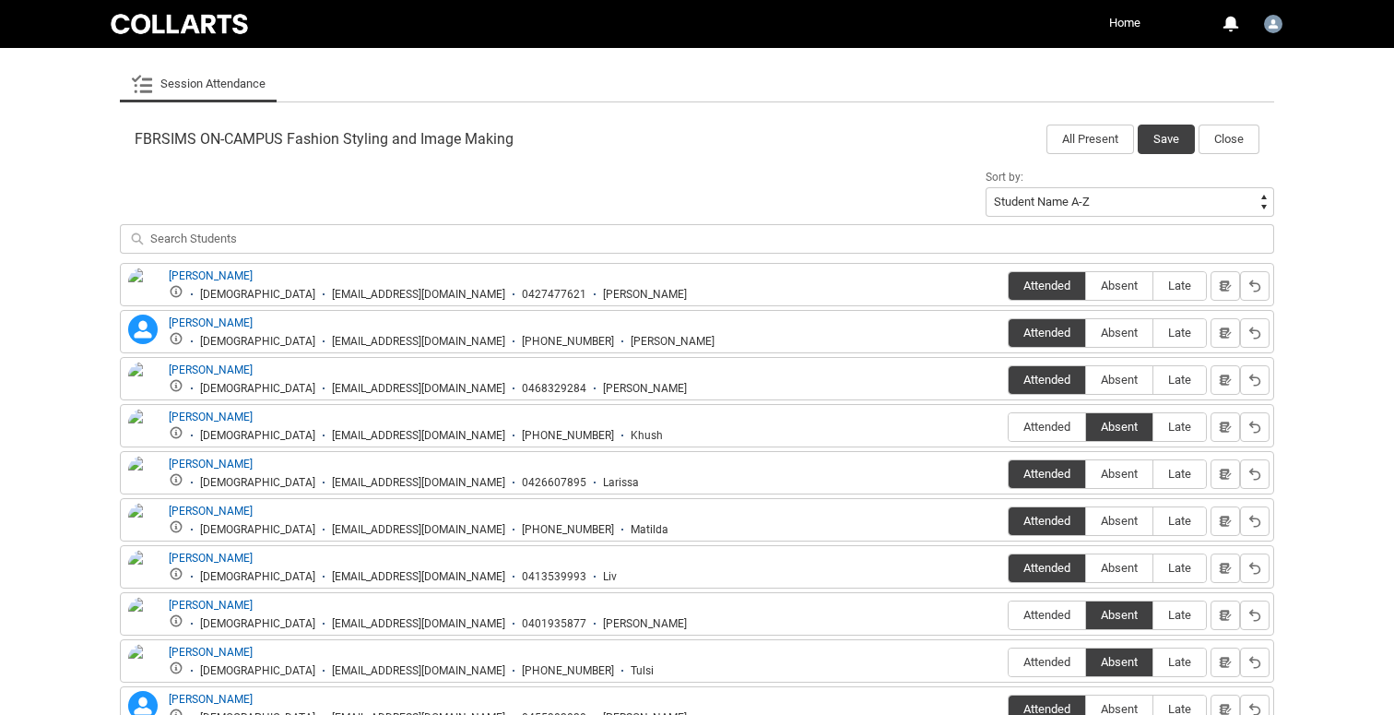
scroll to position [477, 0]
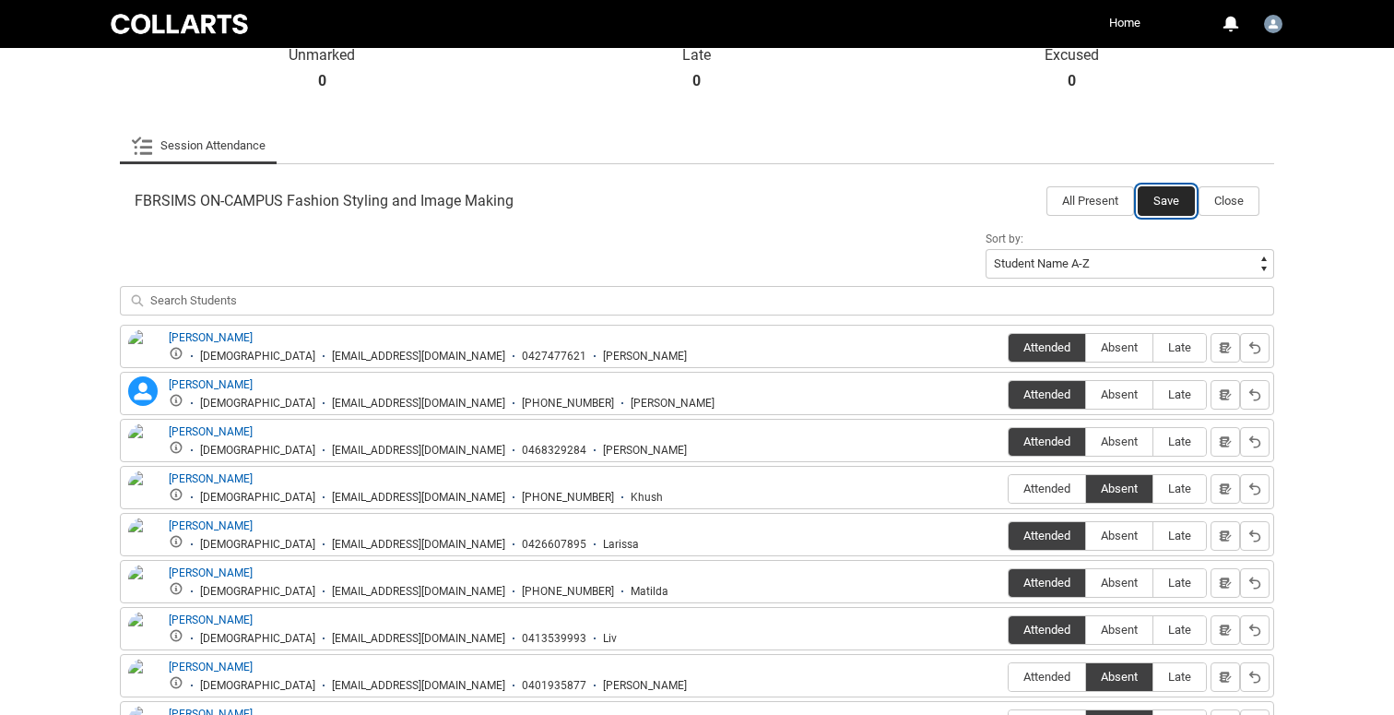
click at [1164, 211] on button "Save" at bounding box center [1166, 201] width 57 height 30
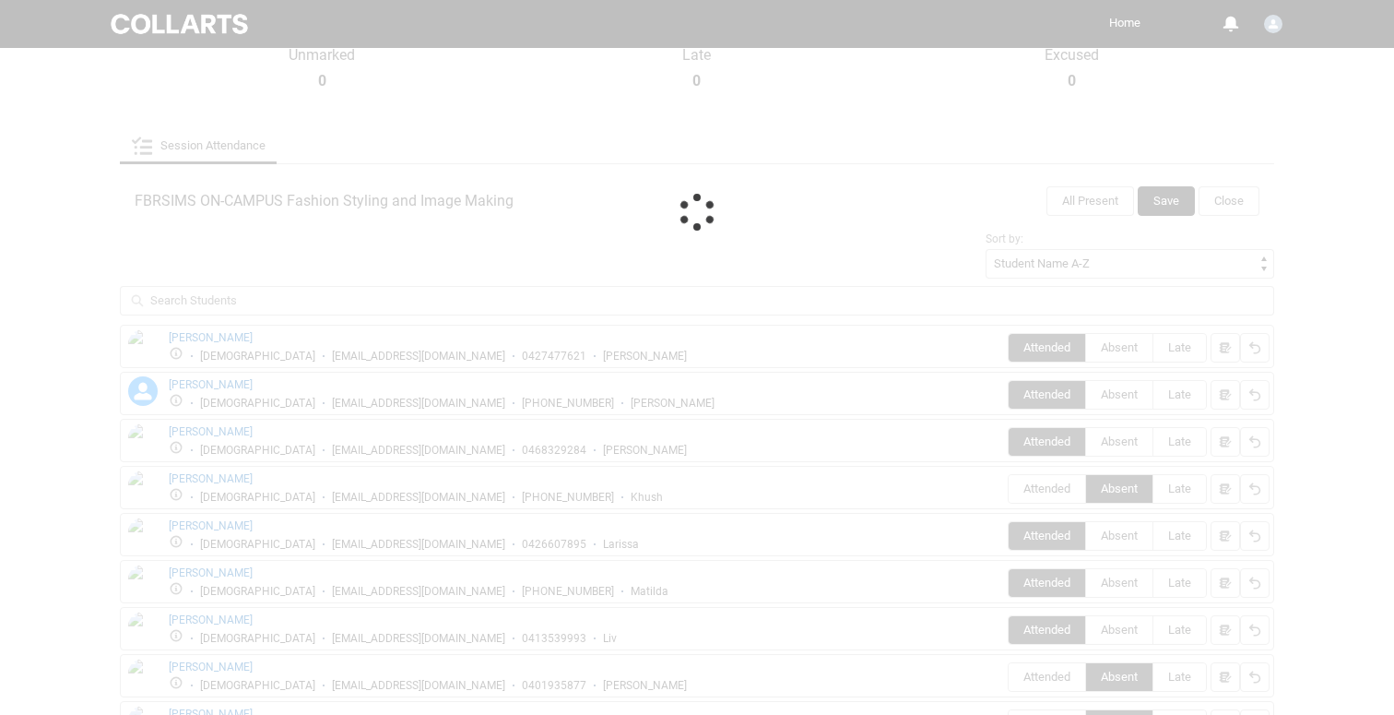
scroll to position [309, 0]
